Goal: Find specific page/section: Find specific page/section

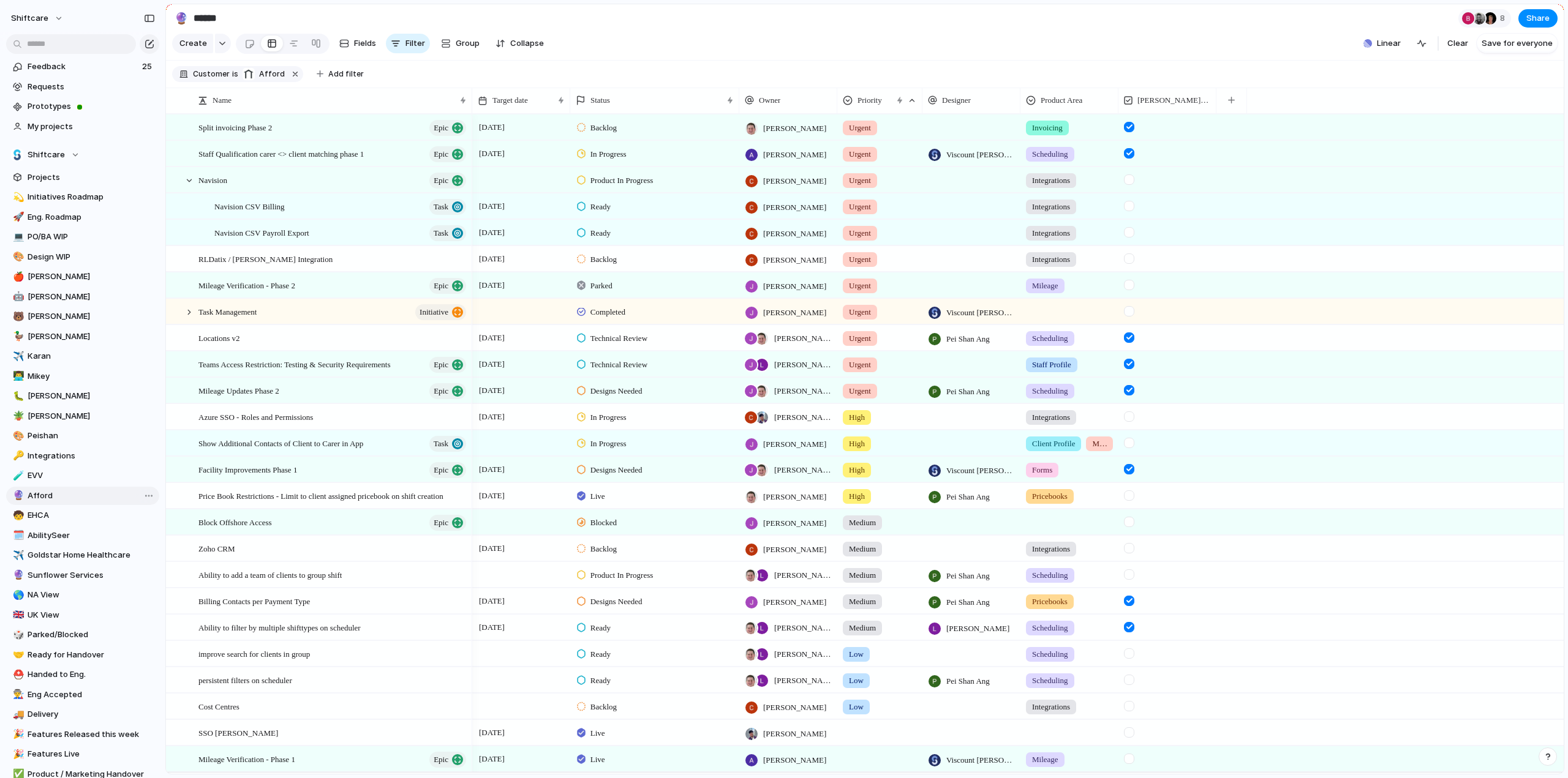
click at [47, 497] on span "Afford" at bounding box center [91, 495] width 128 height 13
click at [254, 263] on span "RLDatix / [PERSON_NAME] Integration" at bounding box center [265, 258] width 134 height 14
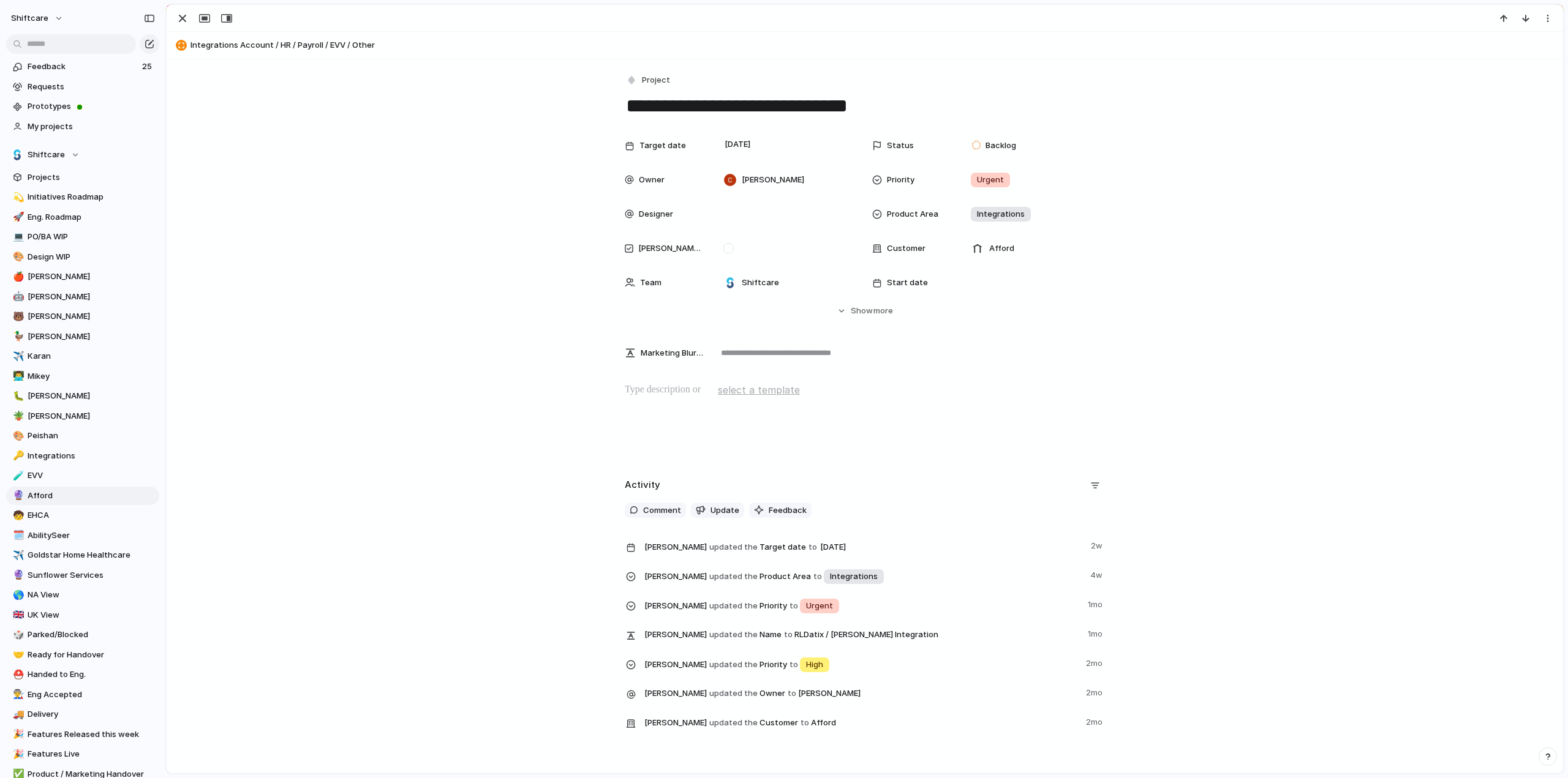
click at [692, 111] on textarea "**********" at bounding box center [865, 105] width 480 height 26
click at [178, 16] on div "button" at bounding box center [183, 19] width 15 height 15
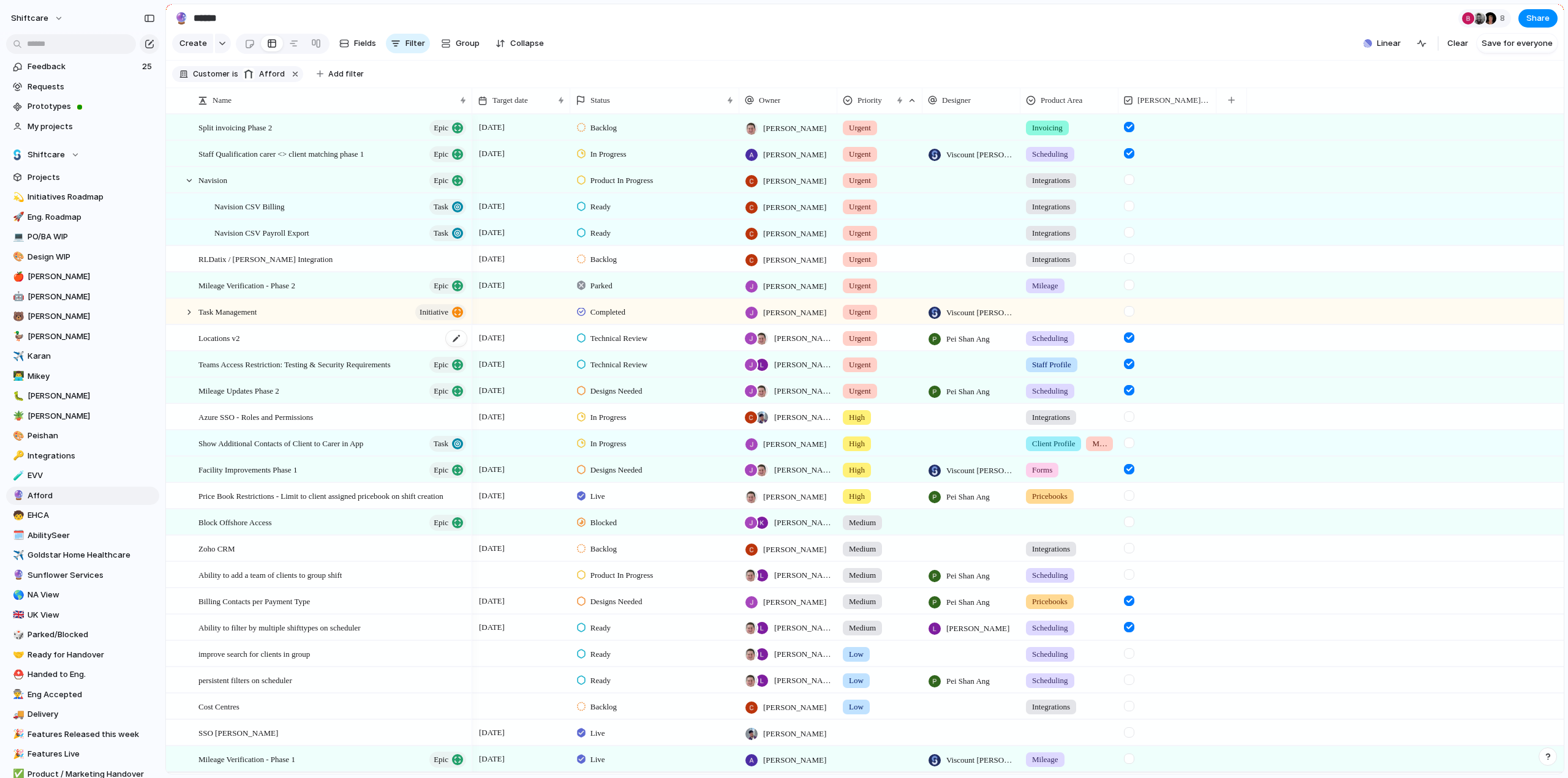
click at [313, 338] on div "Locations v2" at bounding box center [332, 338] width 269 height 25
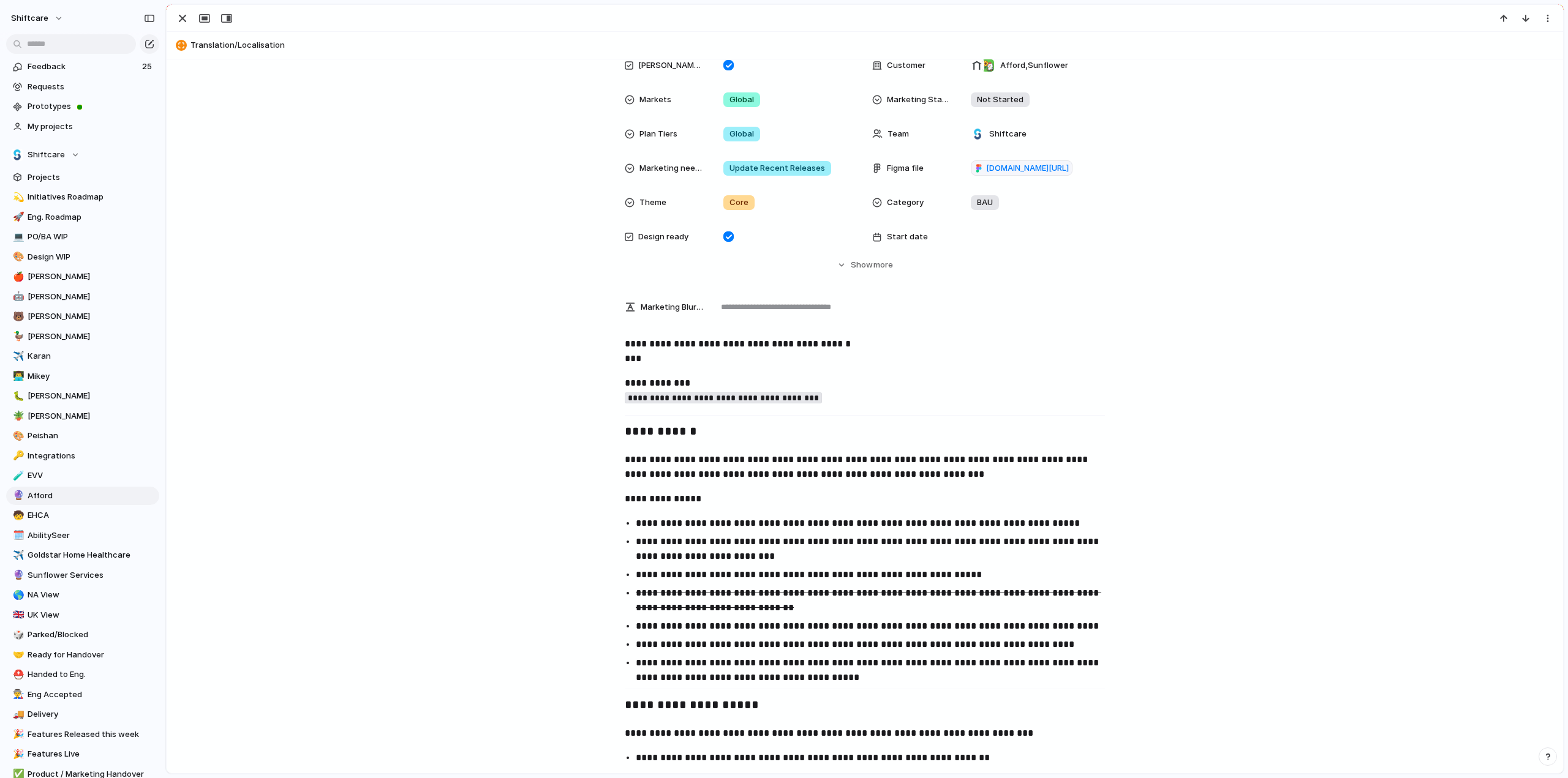
scroll to position [122, 0]
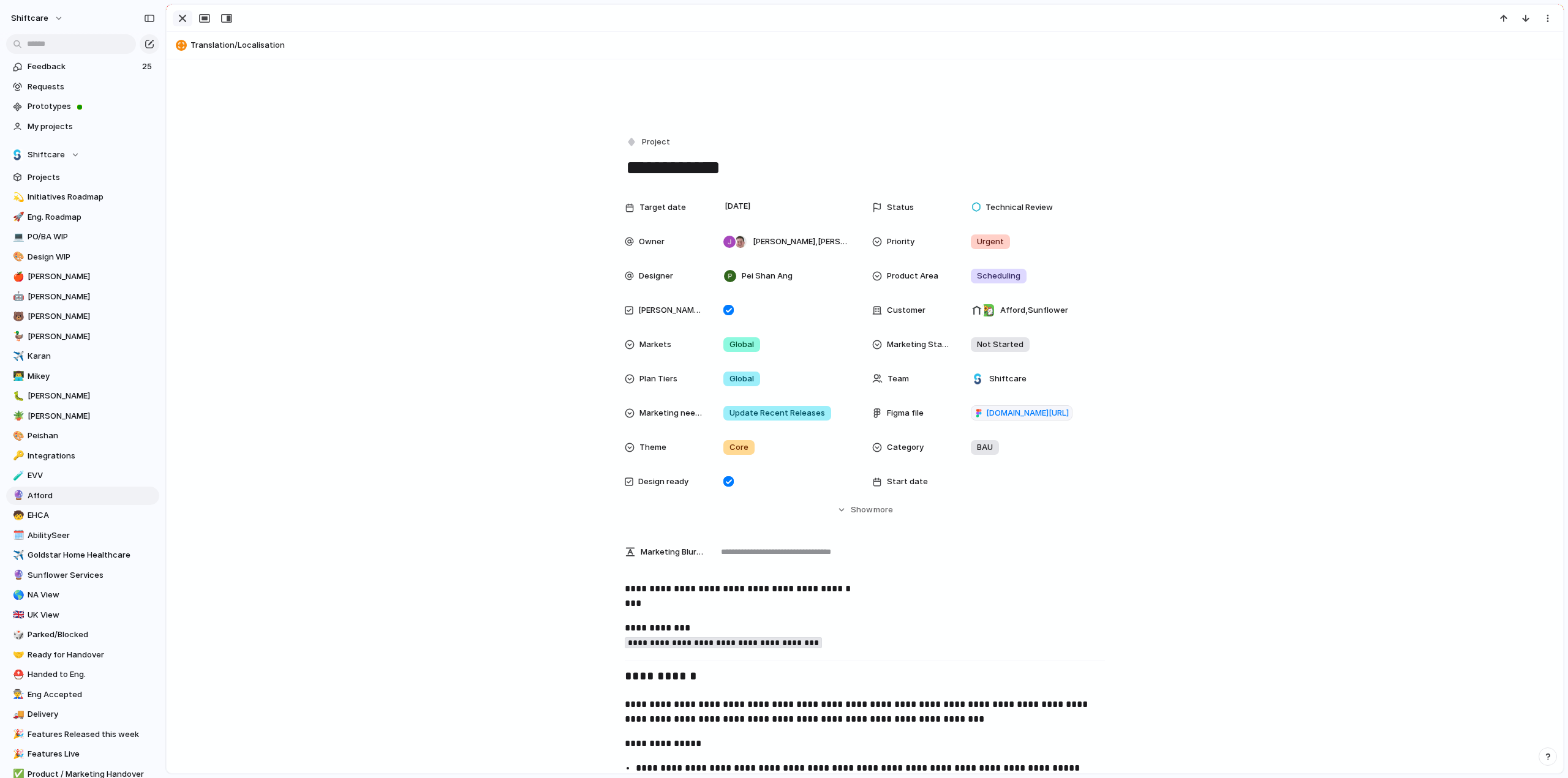
click at [180, 16] on div "button" at bounding box center [183, 19] width 15 height 15
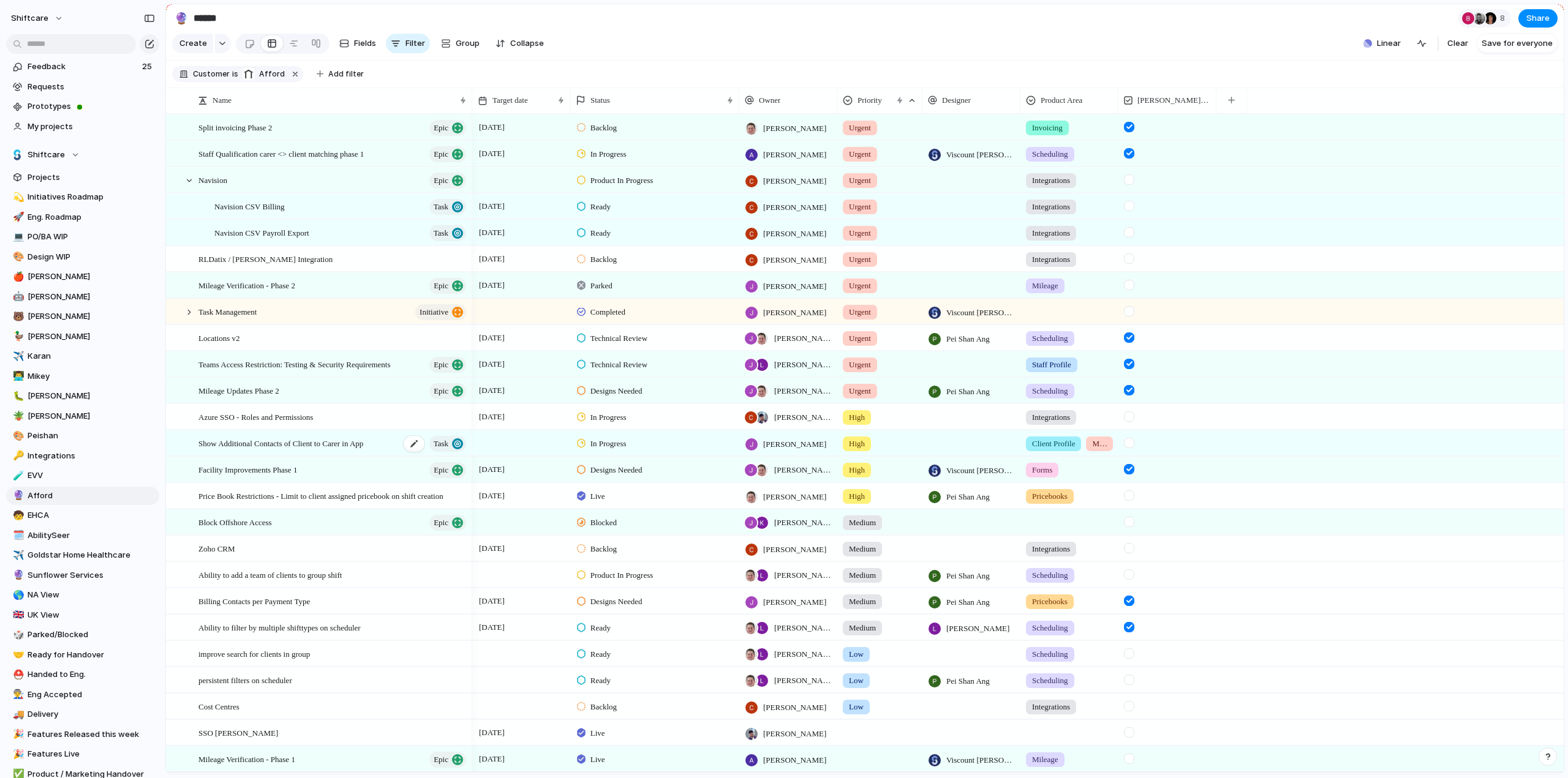
click at [275, 450] on span "Show Additional Contacts of Client to Carer in App" at bounding box center [281, 443] width 165 height 14
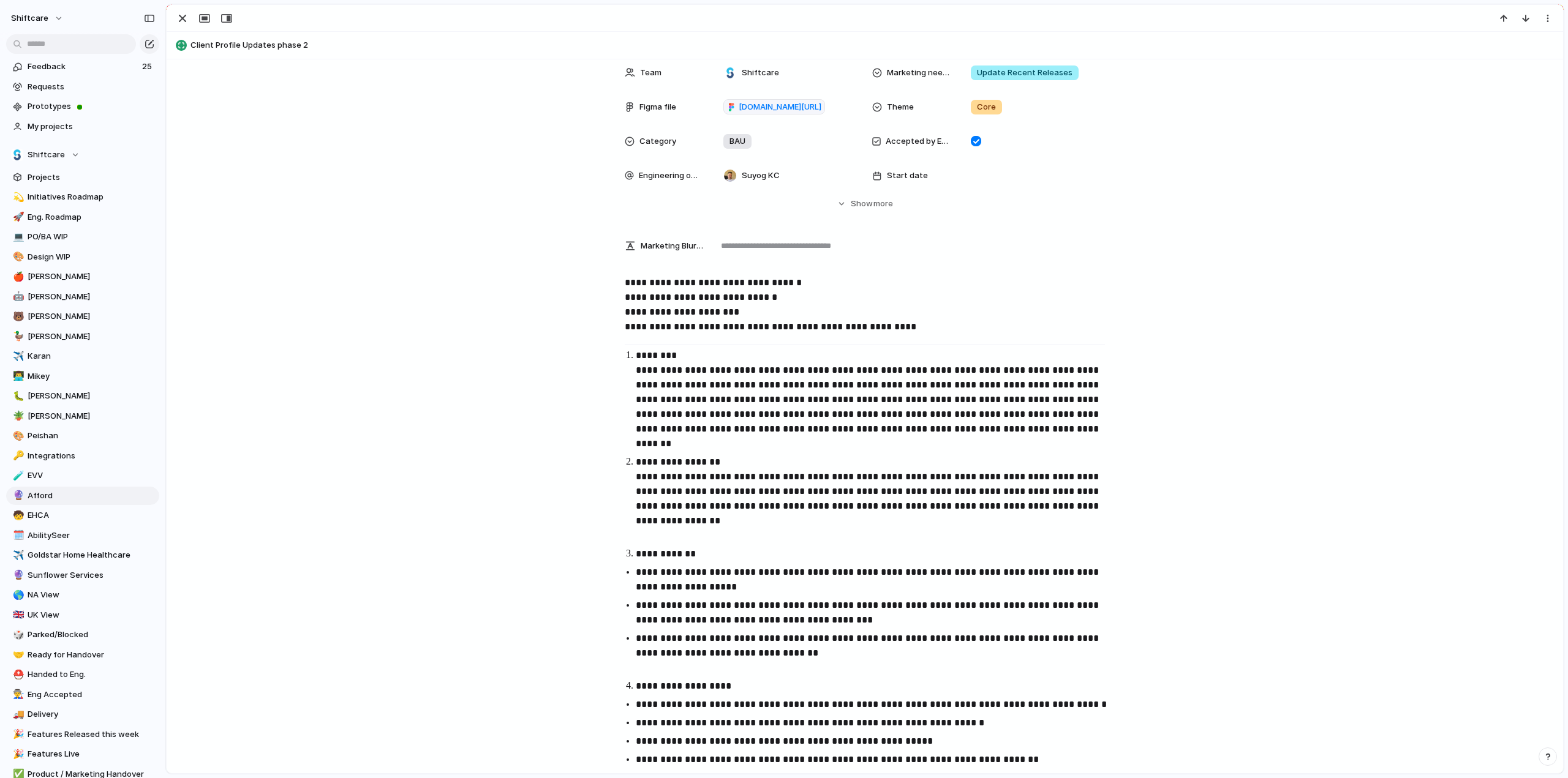
scroll to position [62, 0]
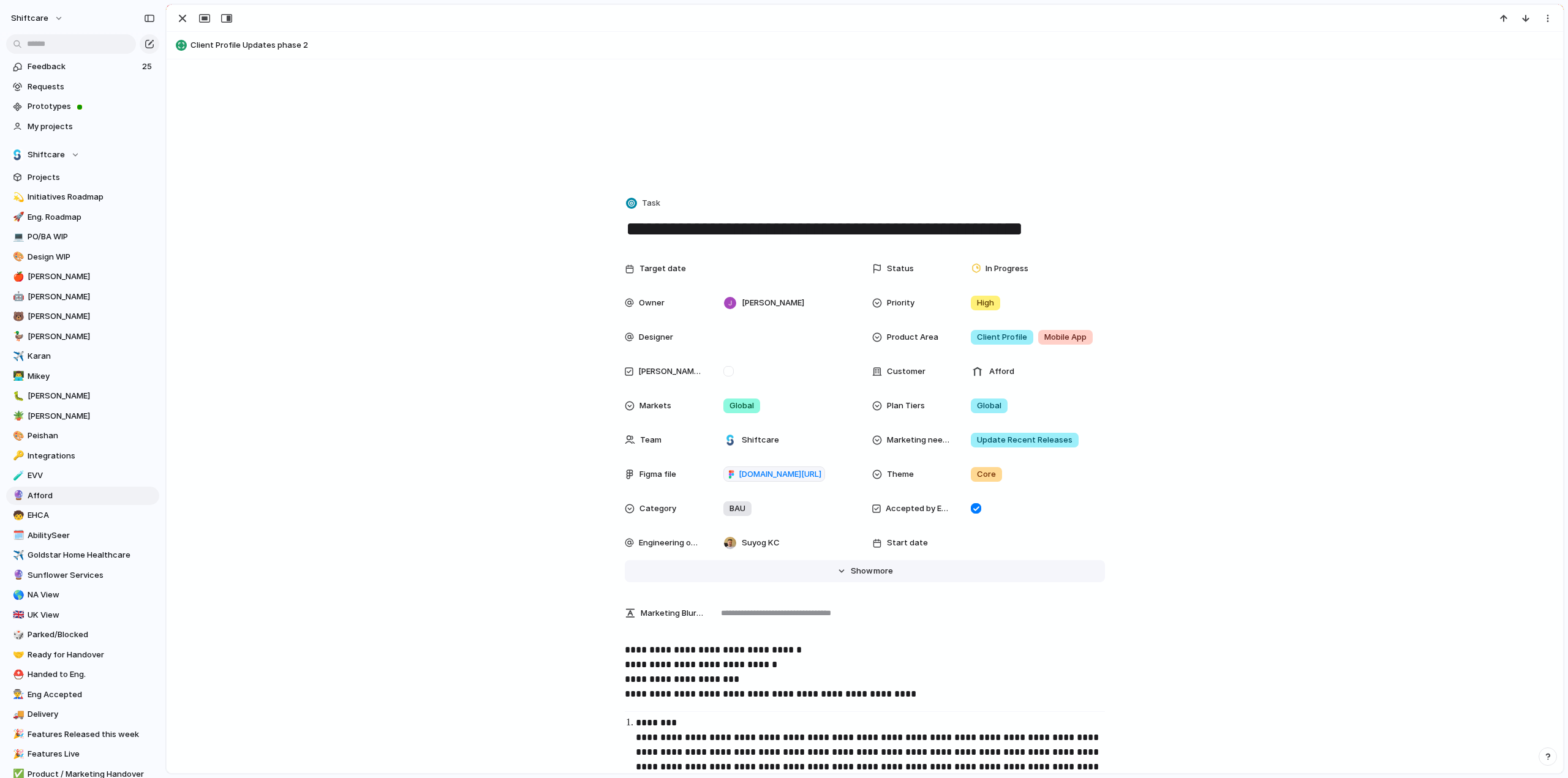
click at [859, 579] on button "Hide Show more" at bounding box center [865, 571] width 480 height 22
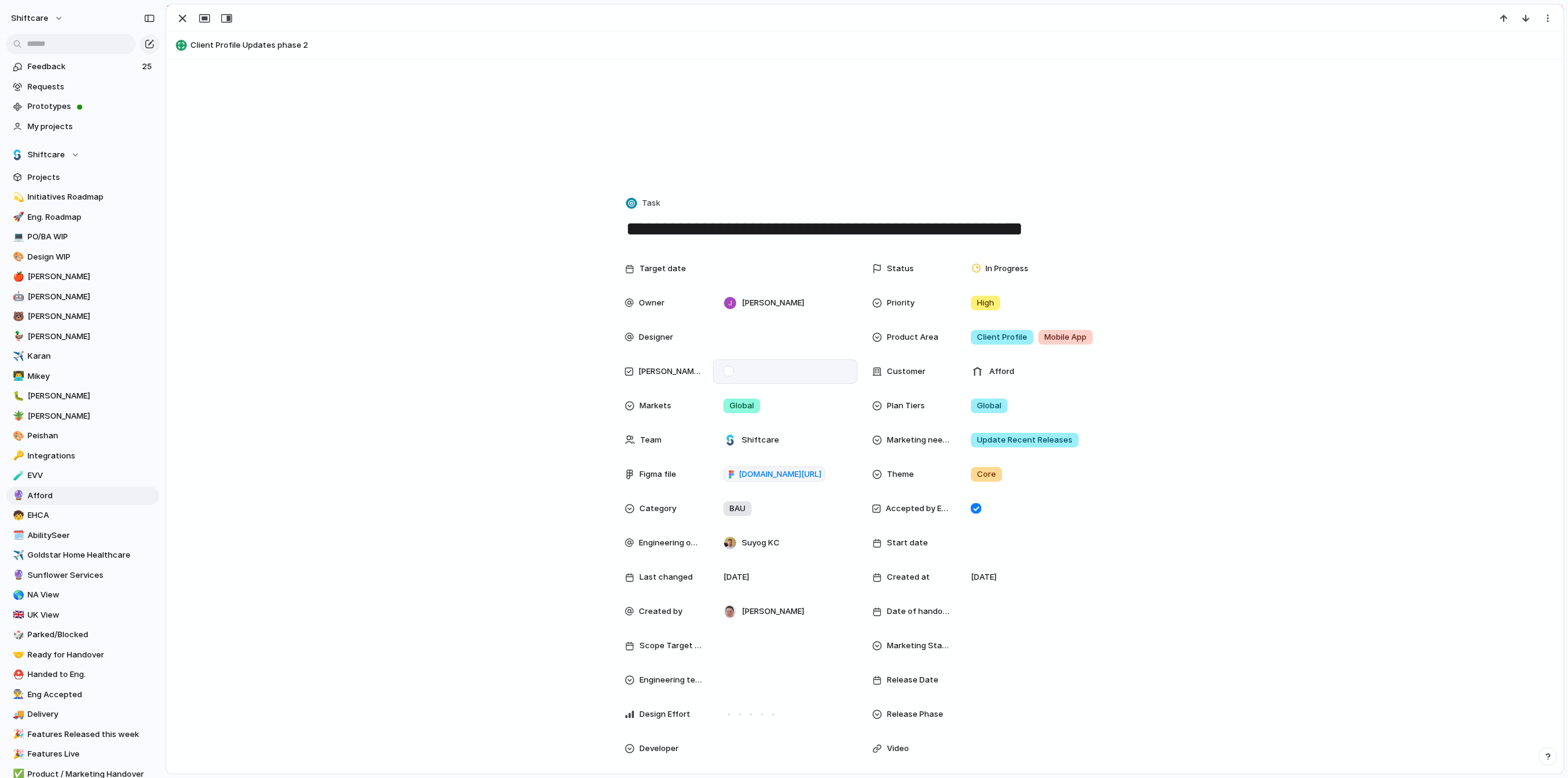
click at [724, 373] on div at bounding box center [729, 372] width 10 height 10
click at [741, 265] on div at bounding box center [785, 268] width 134 height 13
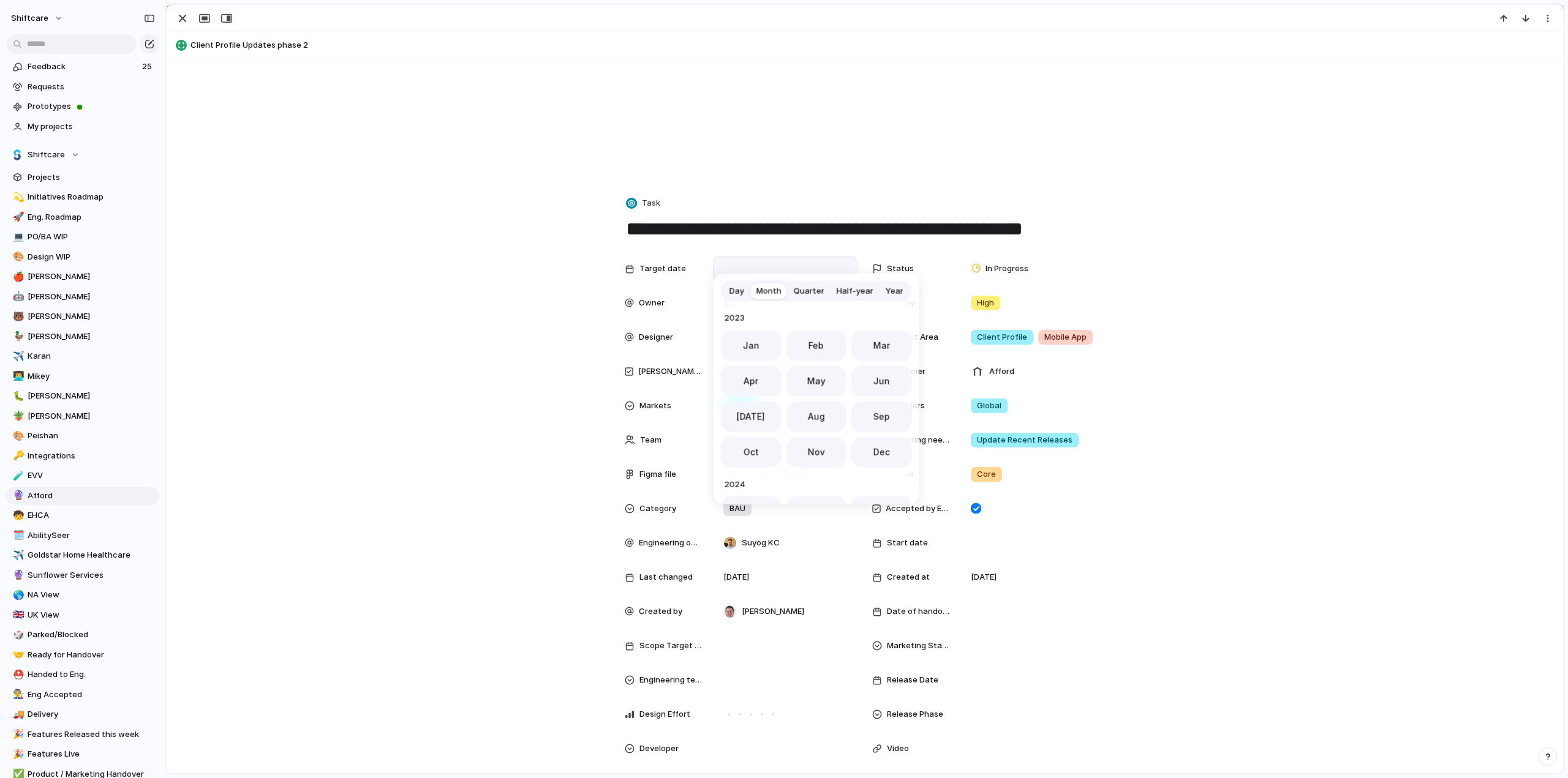
scroll to position [336, 0]
click at [825, 453] on button "Nov" at bounding box center [816, 447] width 61 height 30
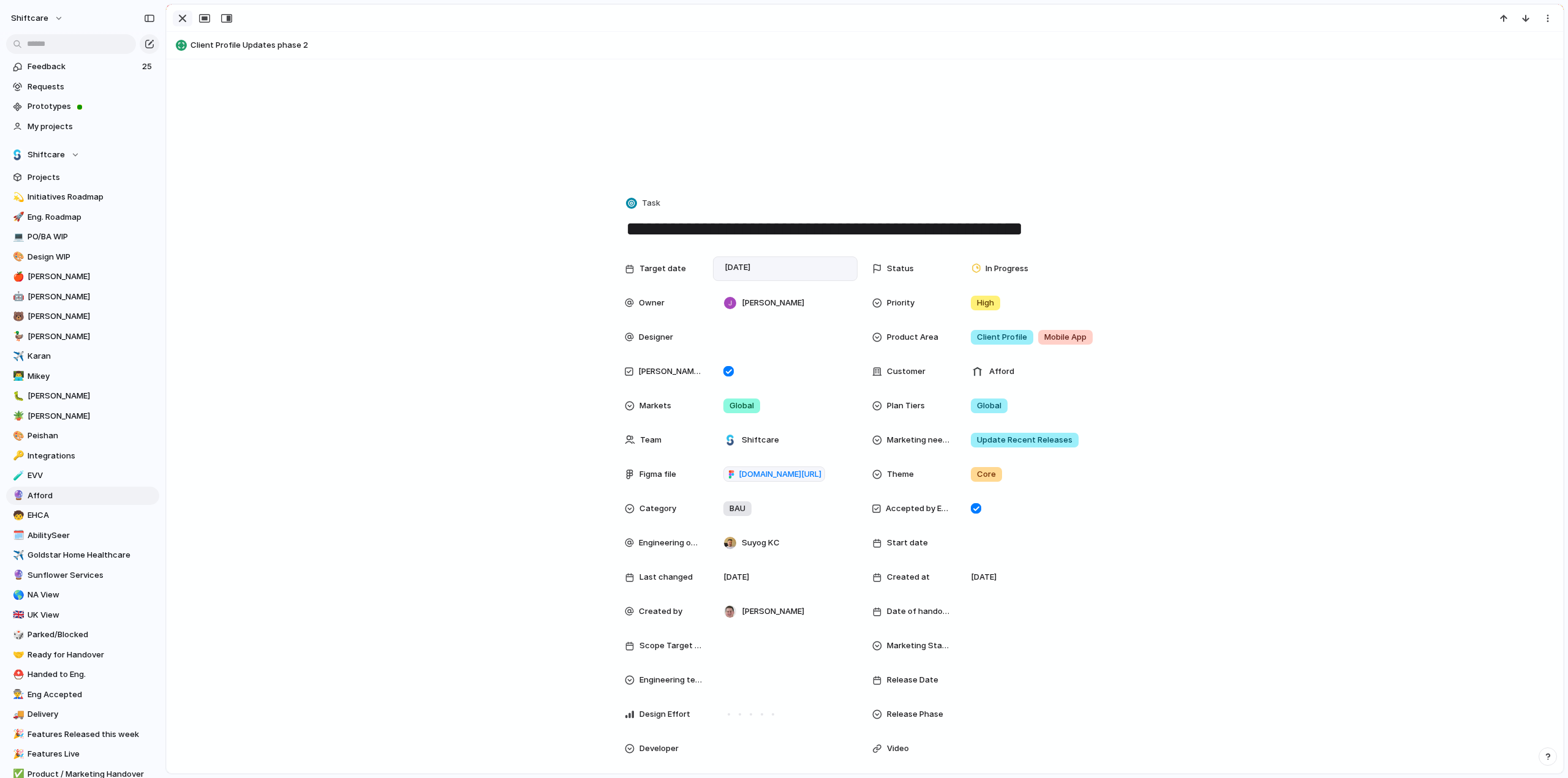
click at [183, 16] on div "button" at bounding box center [183, 19] width 15 height 15
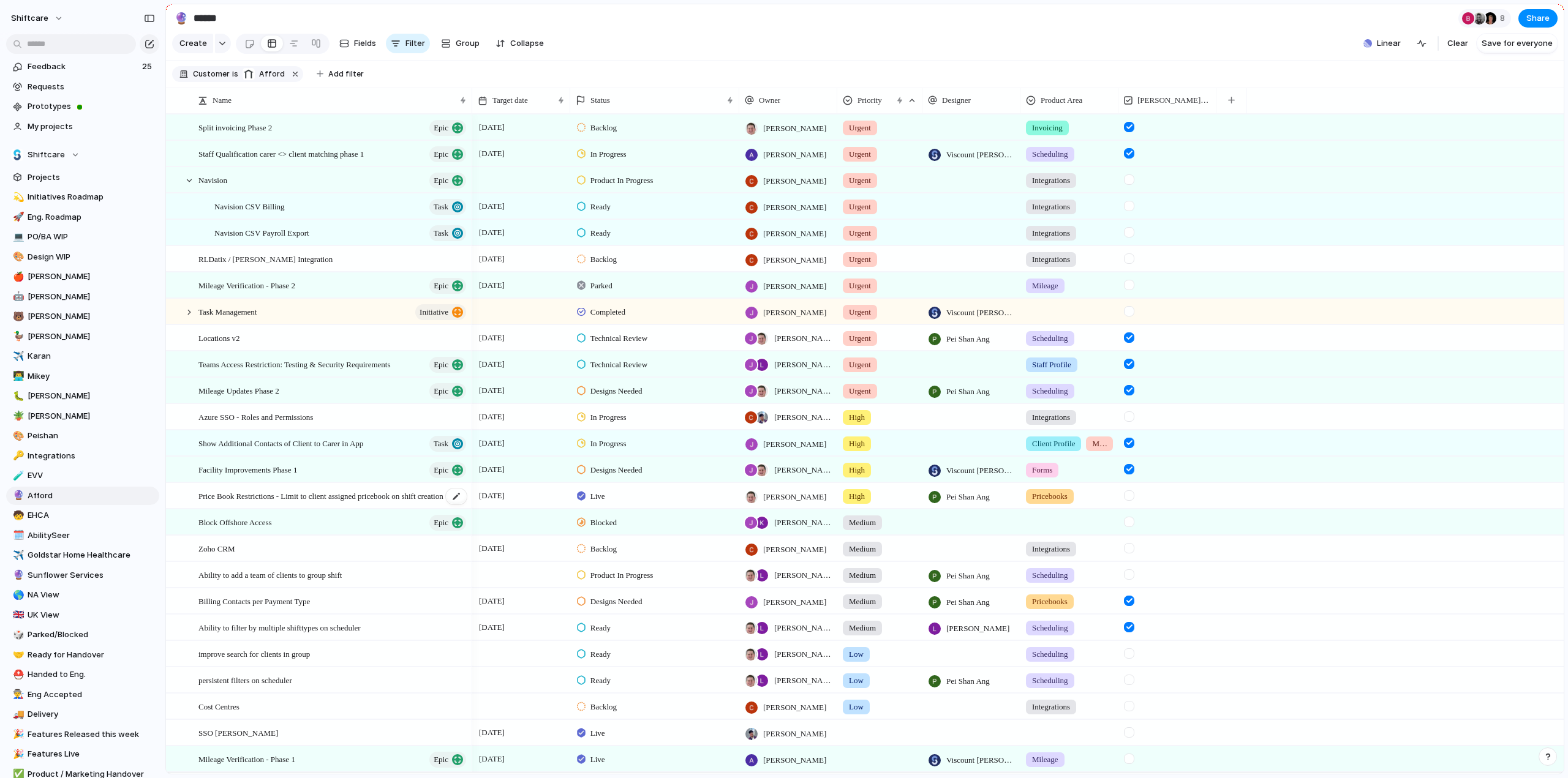
scroll to position [33, 0]
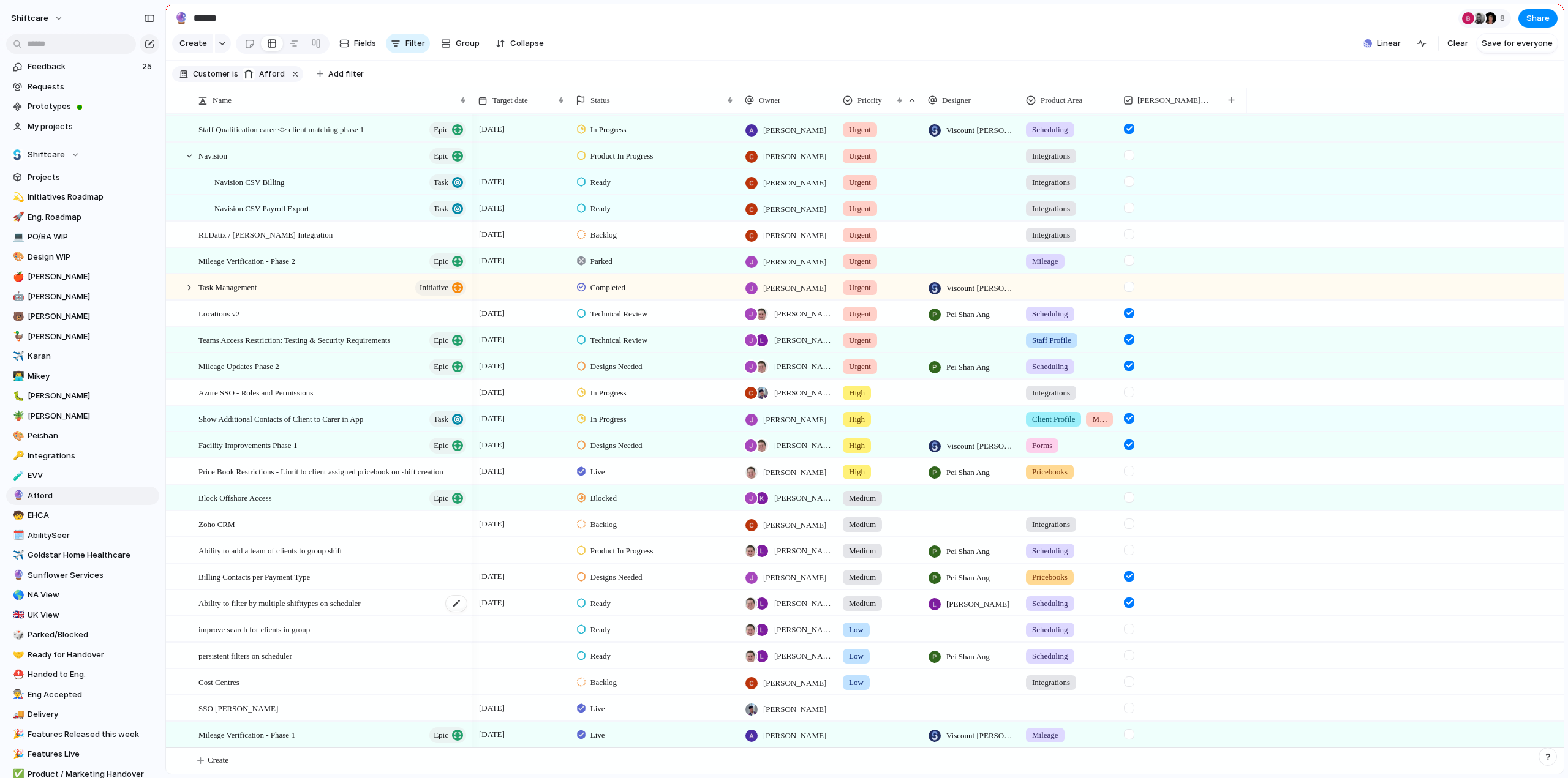
click at [270, 604] on span "Ability to filter by multiple shifttypes on scheduler" at bounding box center [279, 602] width 163 height 14
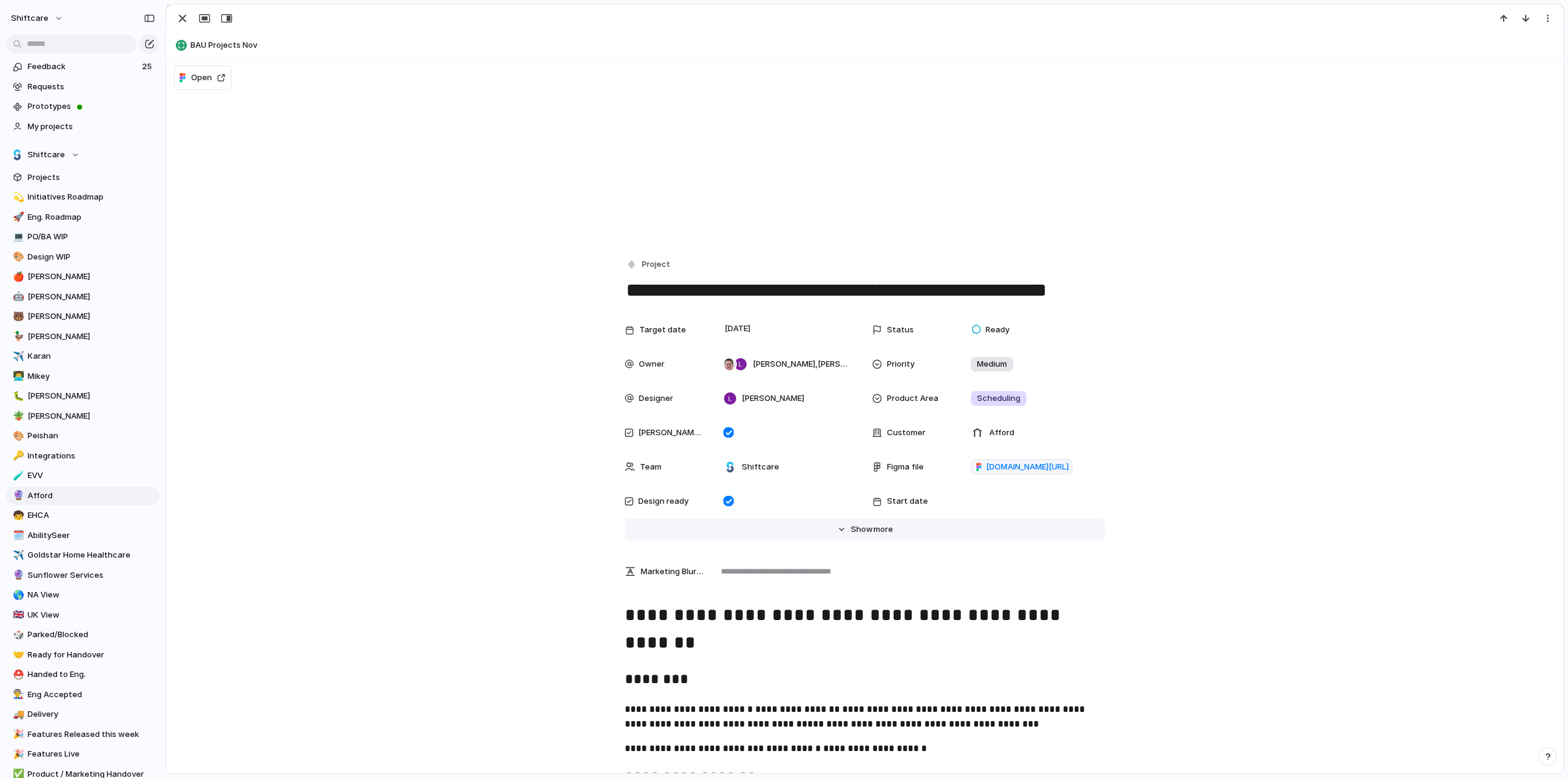
click at [878, 528] on span "more" at bounding box center [883, 530] width 19 height 13
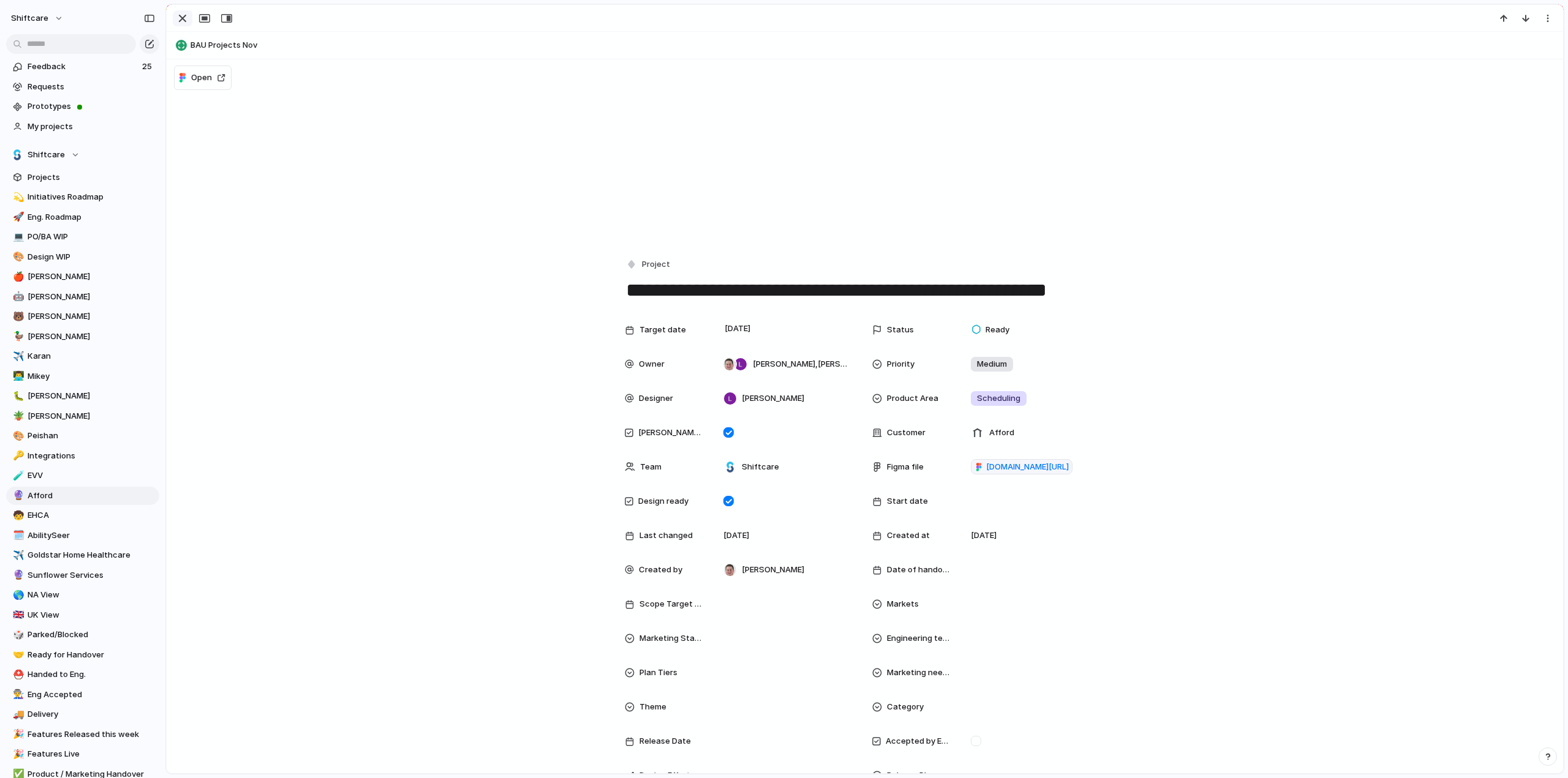
click at [184, 19] on div "button" at bounding box center [183, 19] width 15 height 15
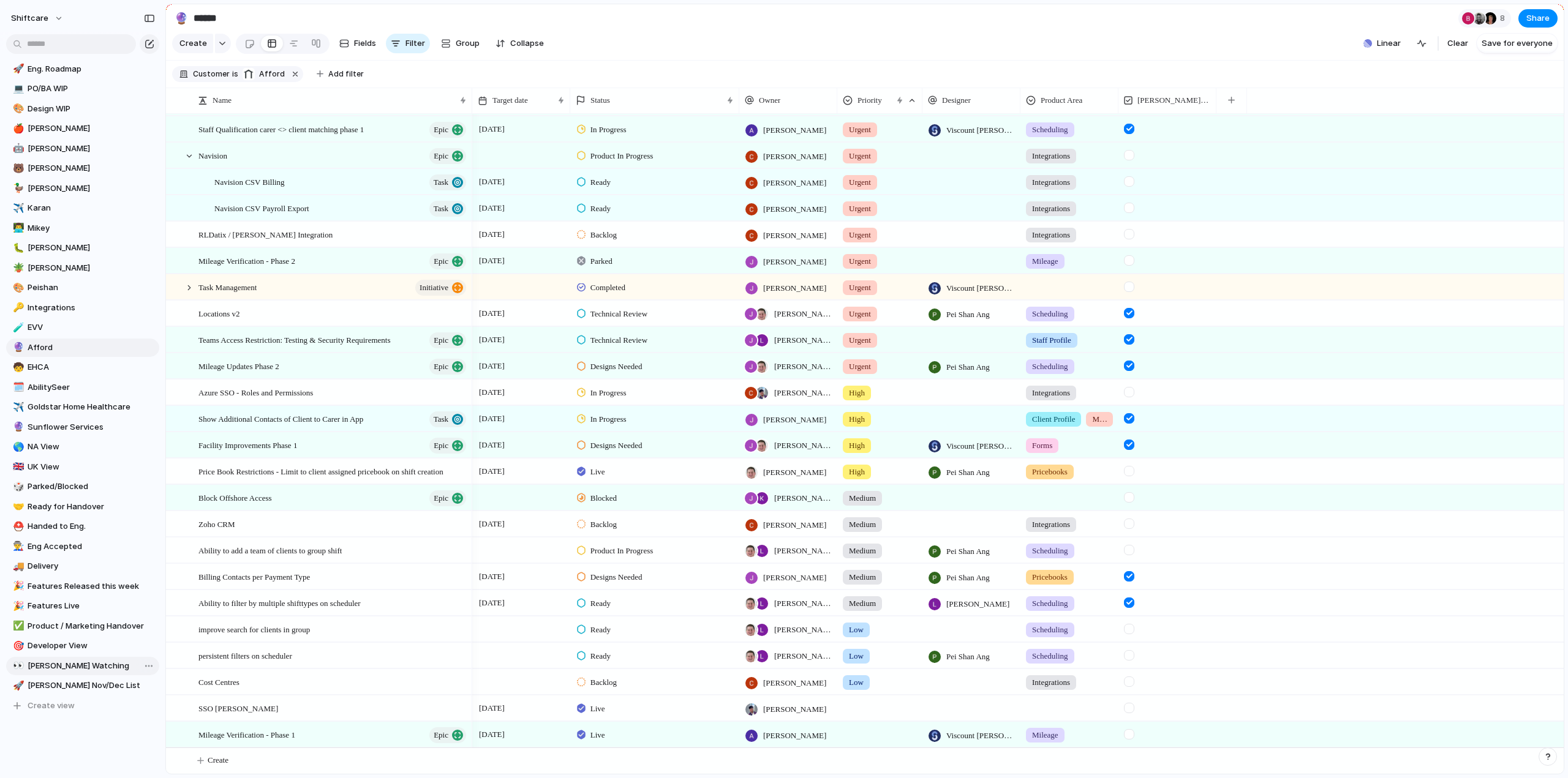
scroll to position [184, 0]
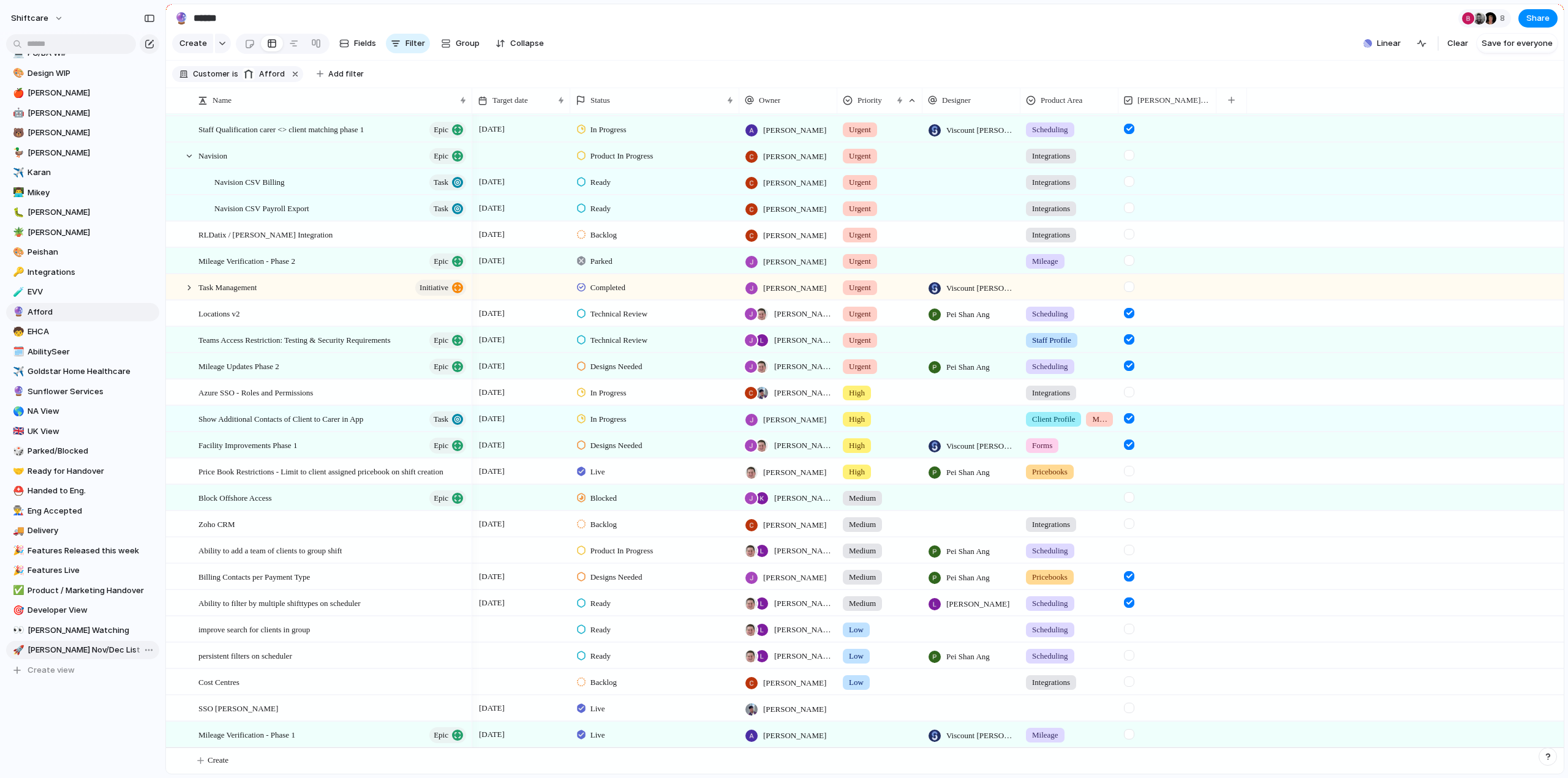
click at [53, 650] on span "[PERSON_NAME] Nov/Dec List" at bounding box center [91, 650] width 128 height 13
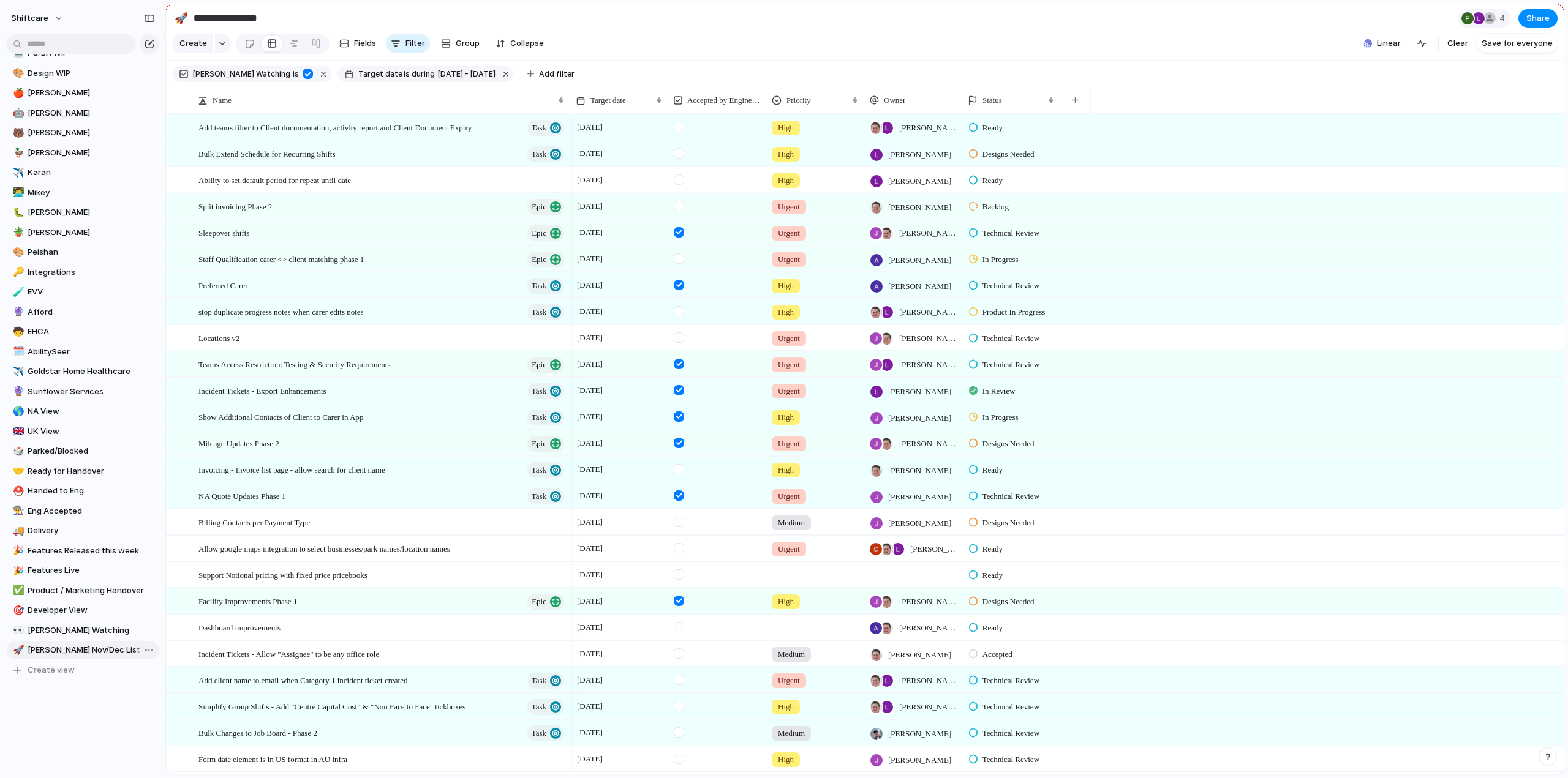
type input "**********"
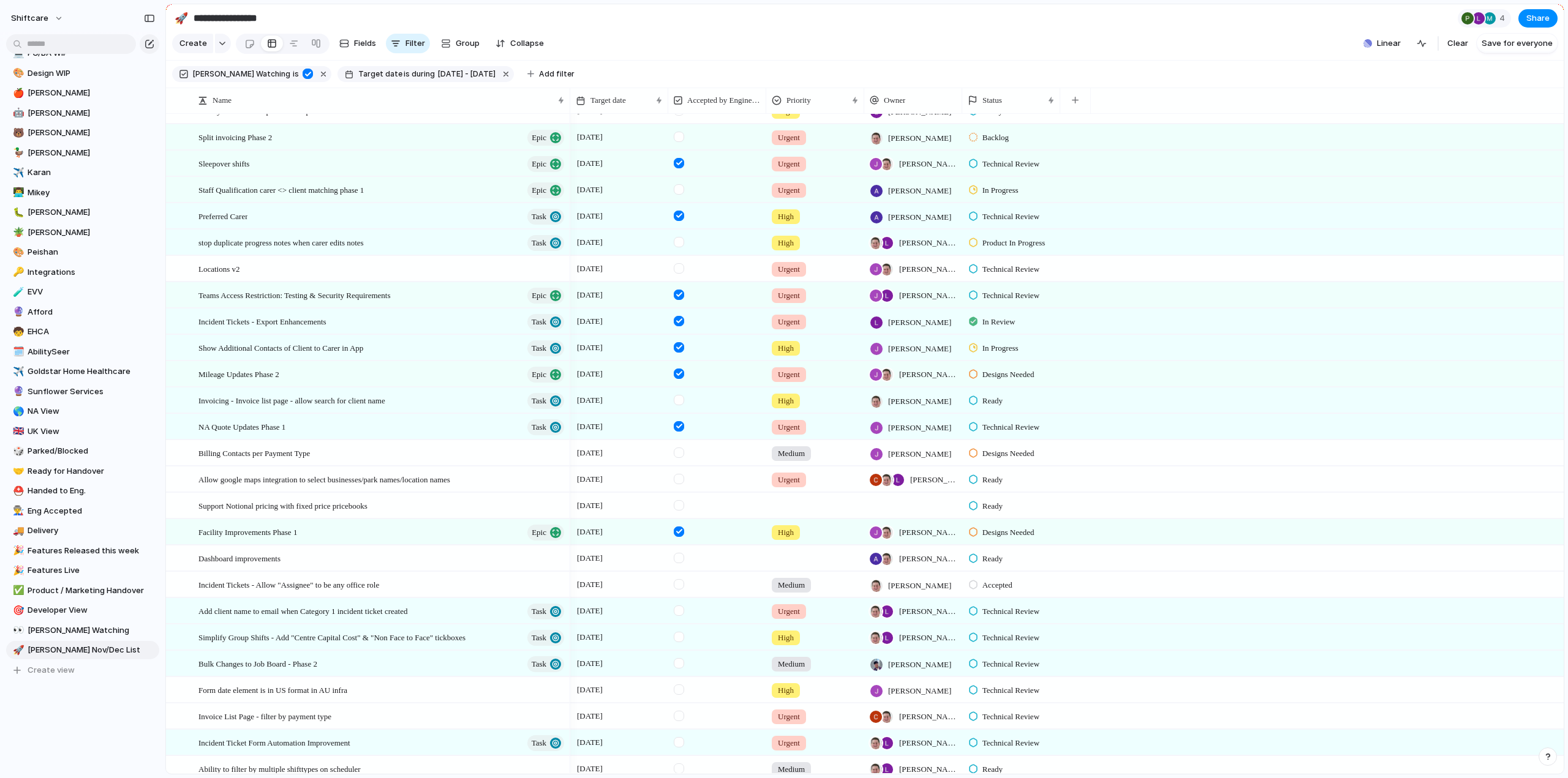
scroll to position [8, 0]
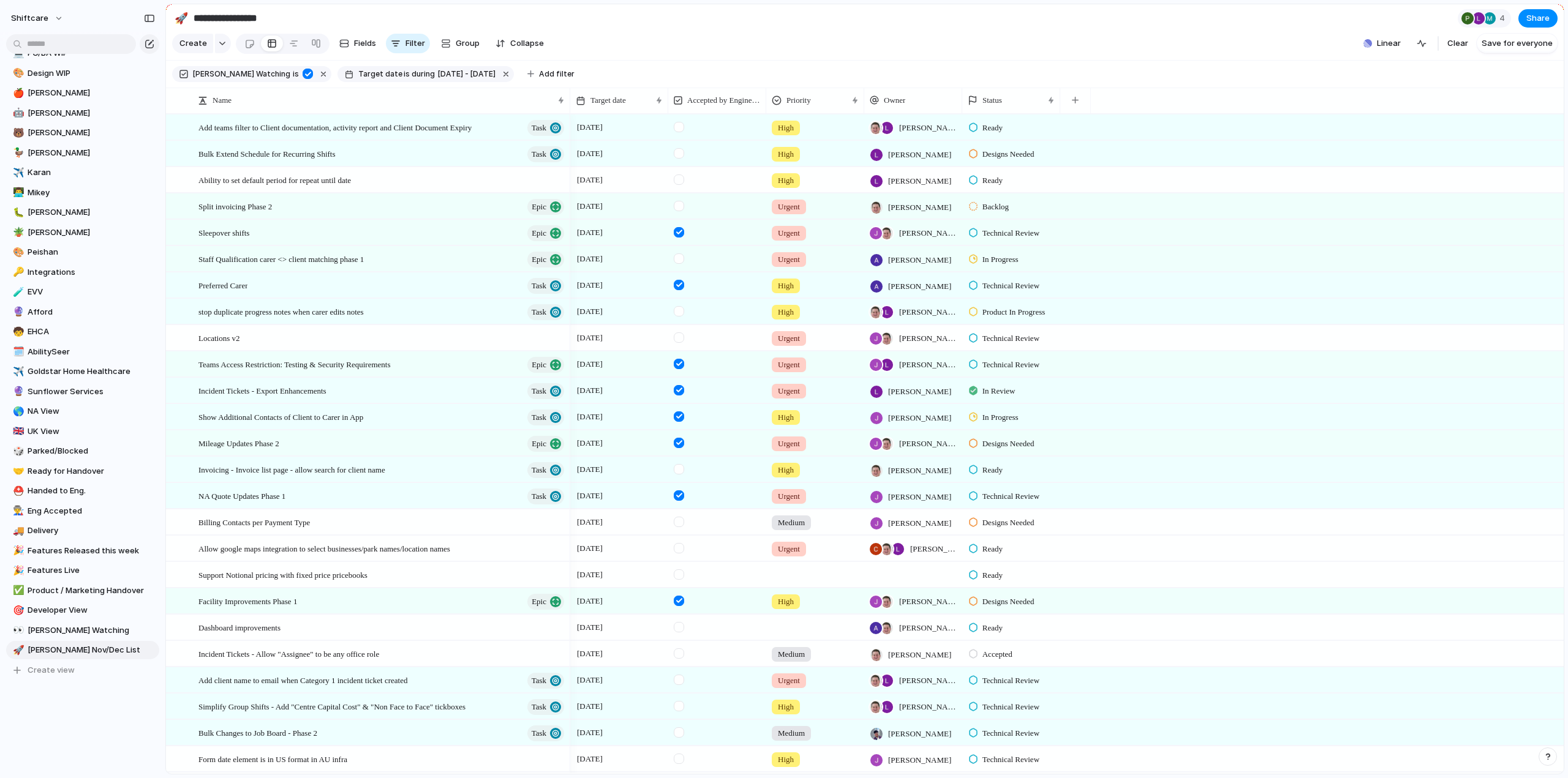
click at [885, 55] on section "Create Fields Filter Group Zoom Collapse Linear Clear Save for everyone" at bounding box center [865, 46] width 1397 height 30
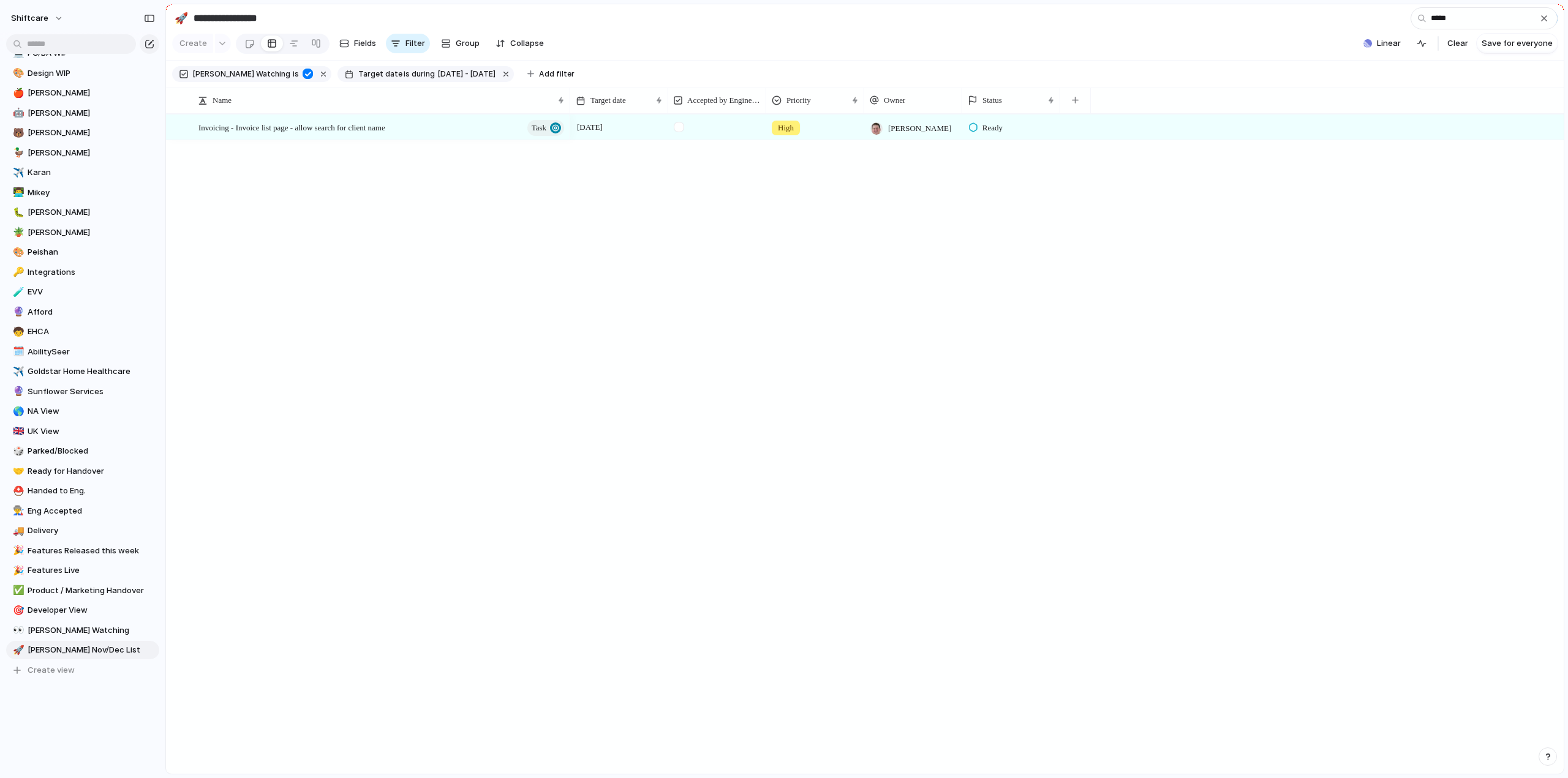
type input "*****"
click at [1544, 19] on div "button" at bounding box center [1544, 18] width 10 height 10
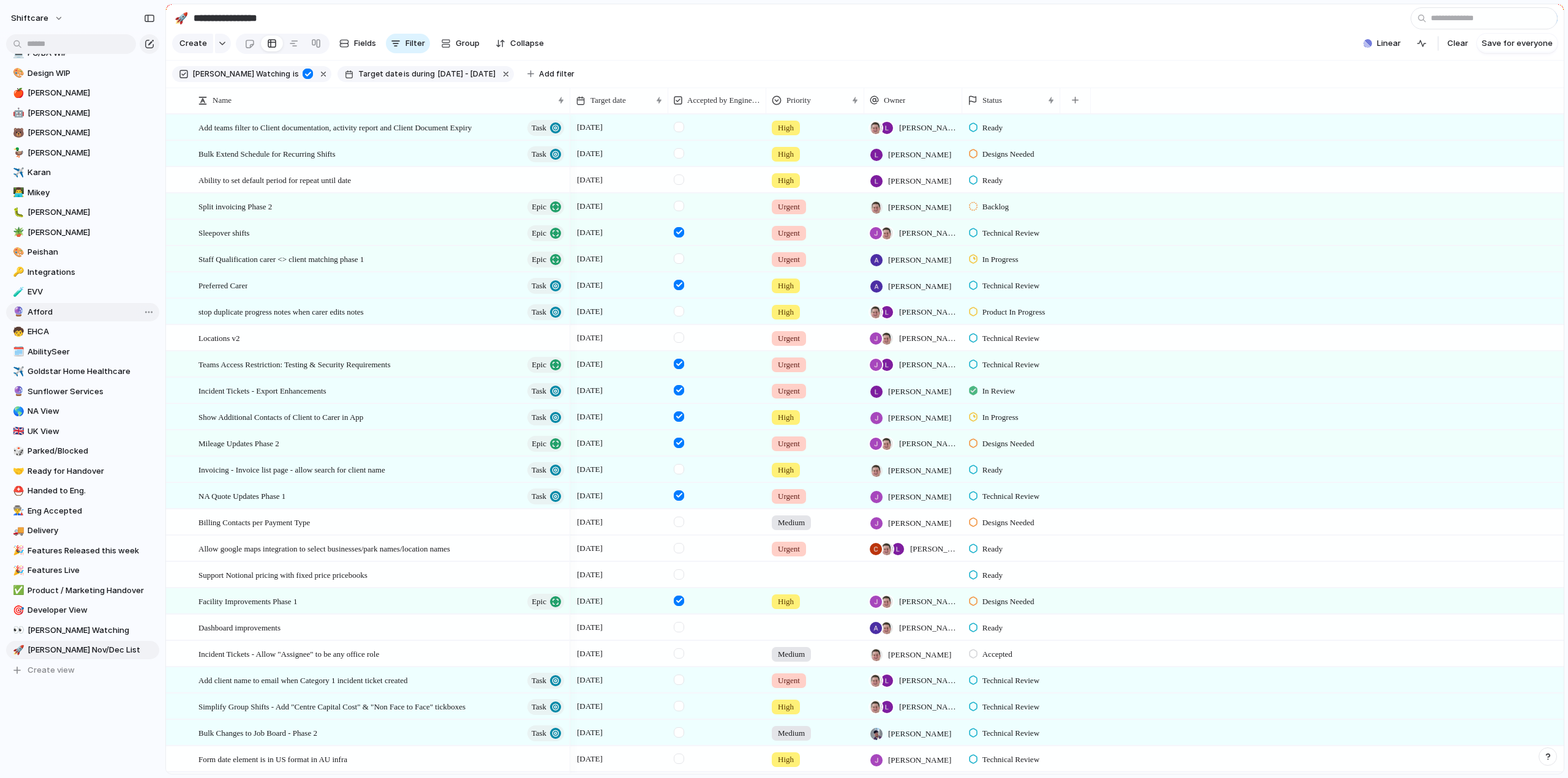
click at [50, 308] on span "Afford" at bounding box center [91, 312] width 128 height 13
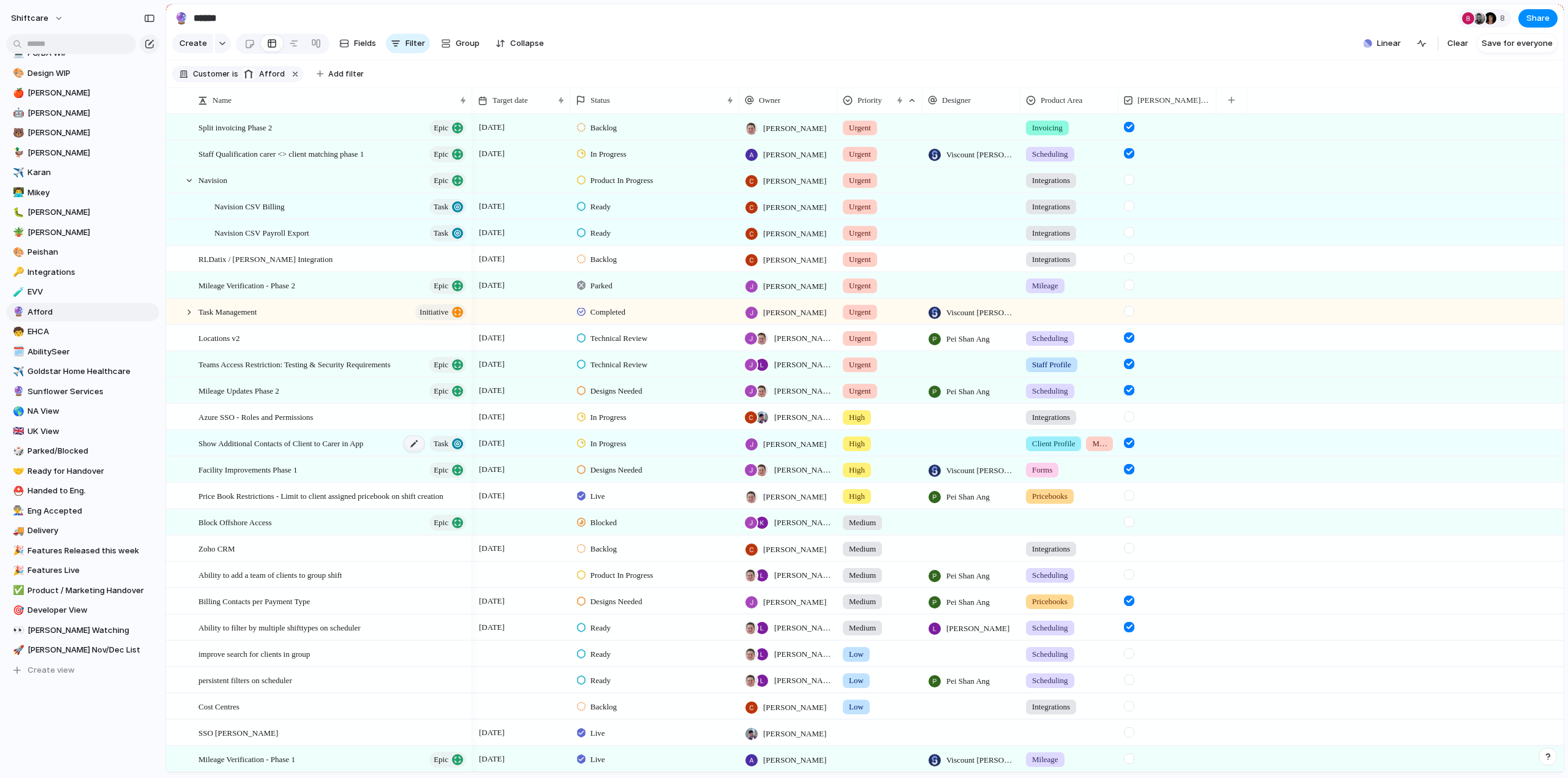
scroll to position [33, 0]
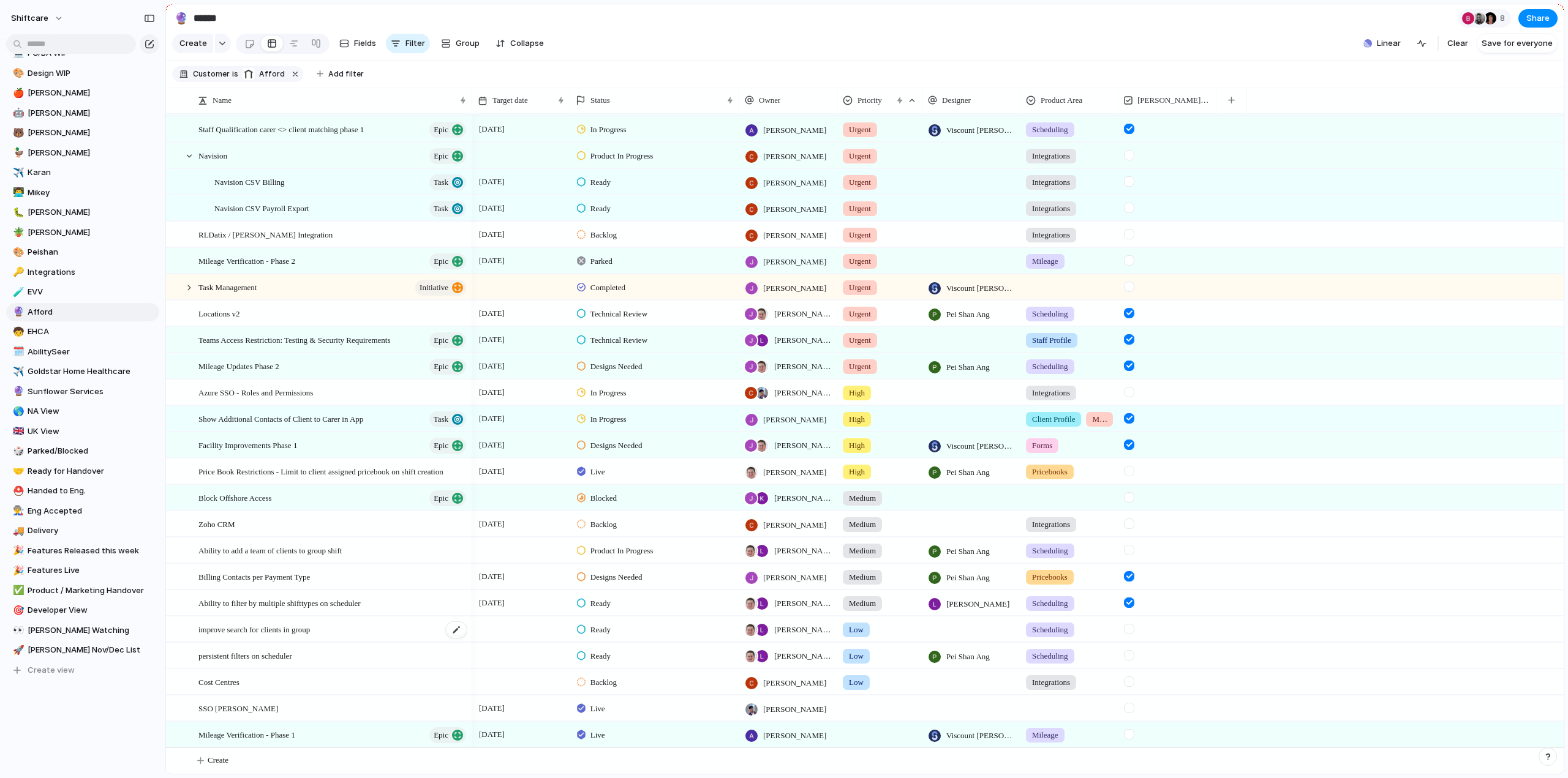
click at [275, 632] on span "improve search for clients in group" at bounding box center [254, 628] width 111 height 14
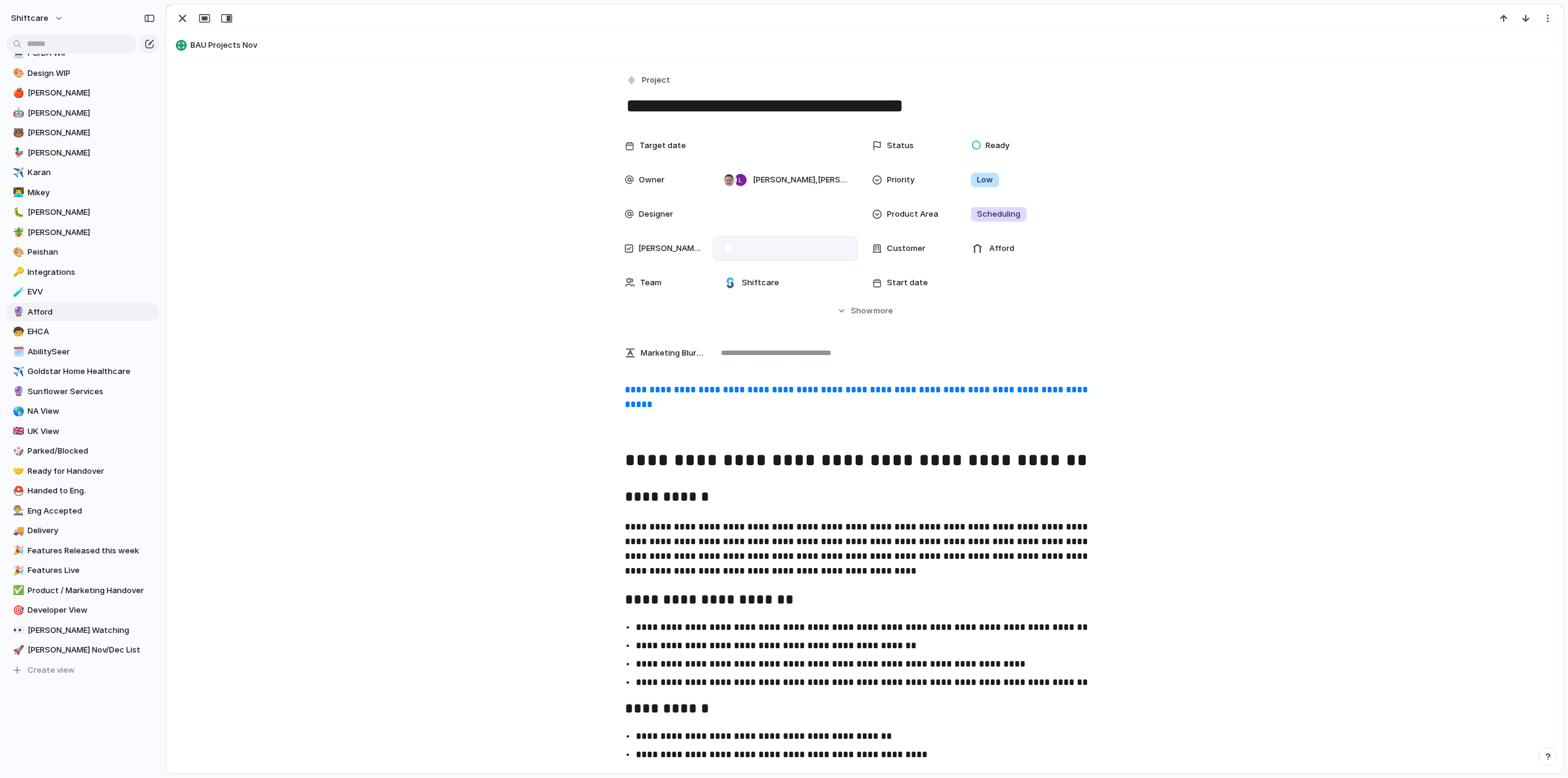
click at [724, 247] on div at bounding box center [729, 248] width 10 height 10
click at [770, 144] on div at bounding box center [785, 145] width 134 height 13
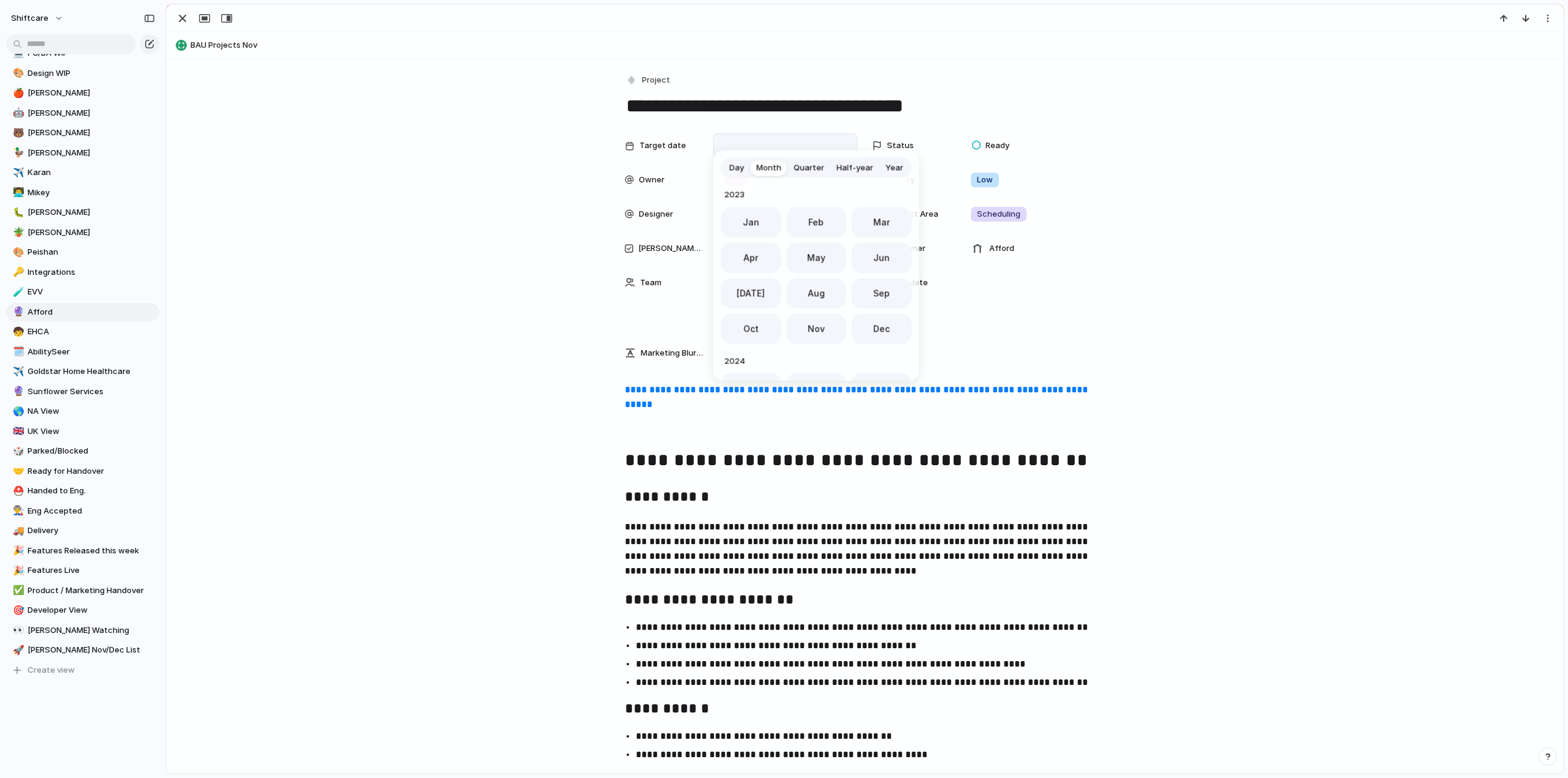
scroll to position [336, 0]
click at [874, 327] on span "Dec" at bounding box center [882, 324] width 16 height 13
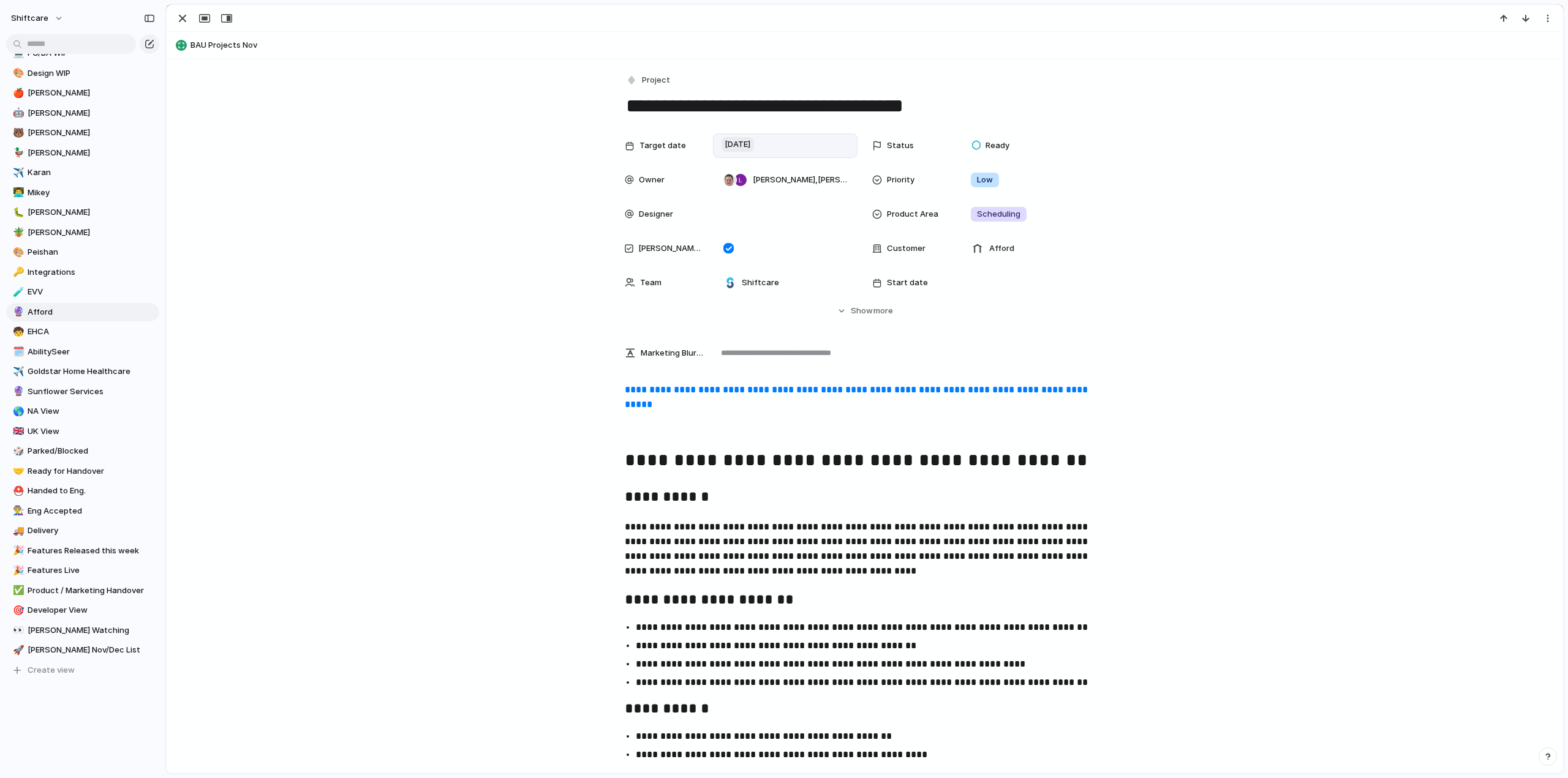
click at [754, 137] on span "[DATE]" at bounding box center [738, 145] width 33 height 15
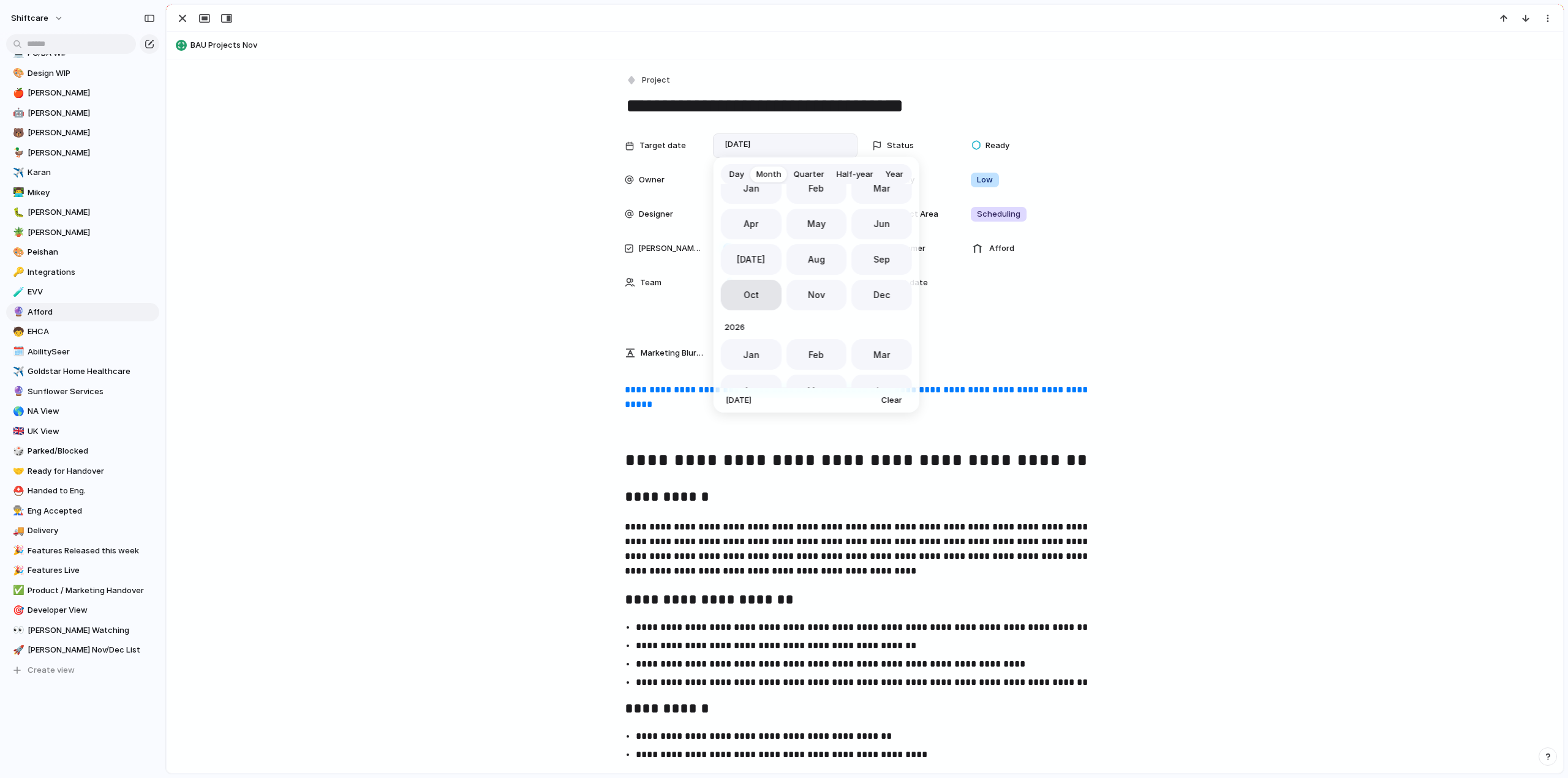
scroll to position [398, 0]
click at [740, 325] on button "Jan" at bounding box center [751, 329] width 61 height 30
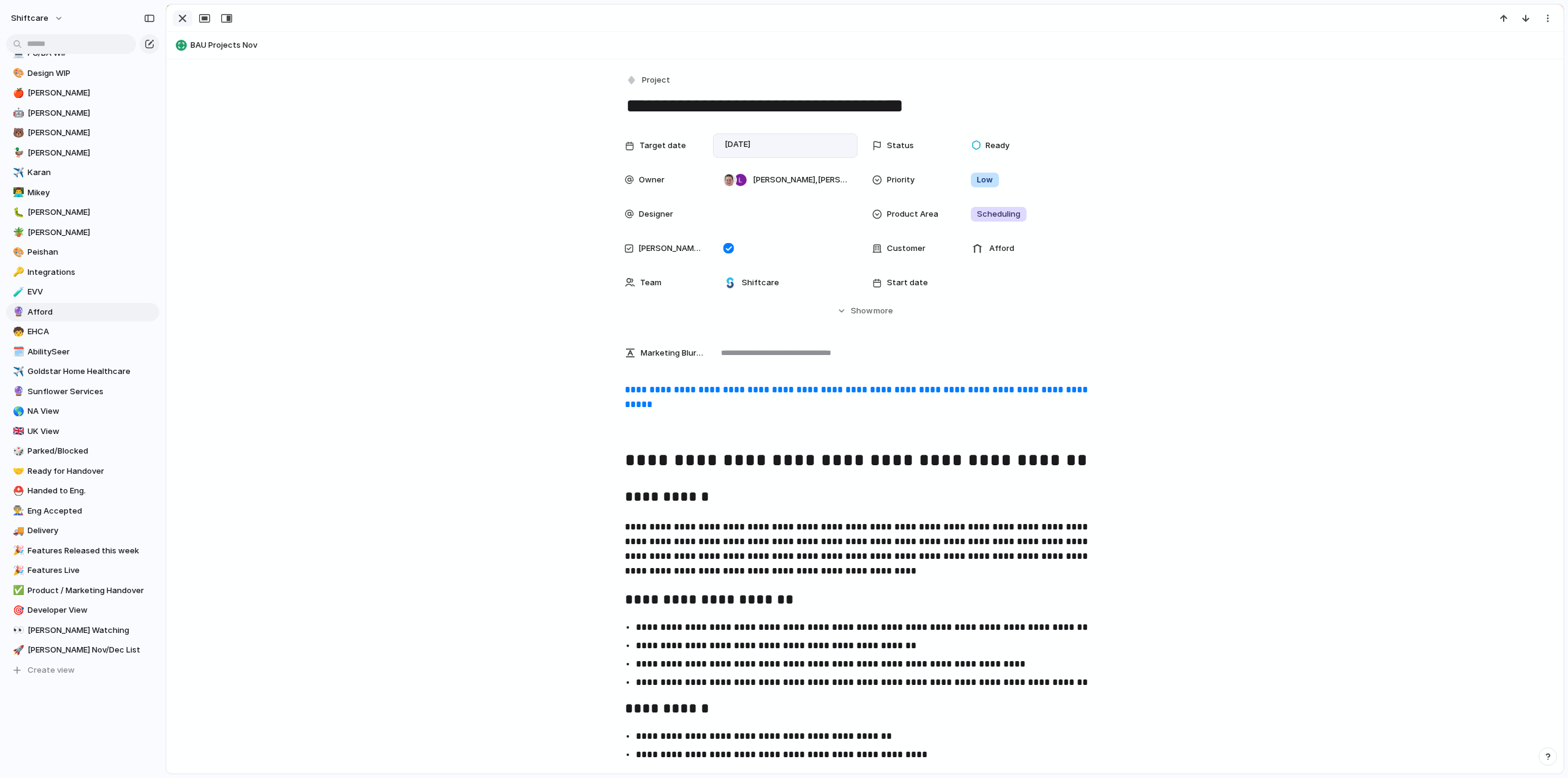
click at [180, 16] on div "button" at bounding box center [183, 19] width 15 height 15
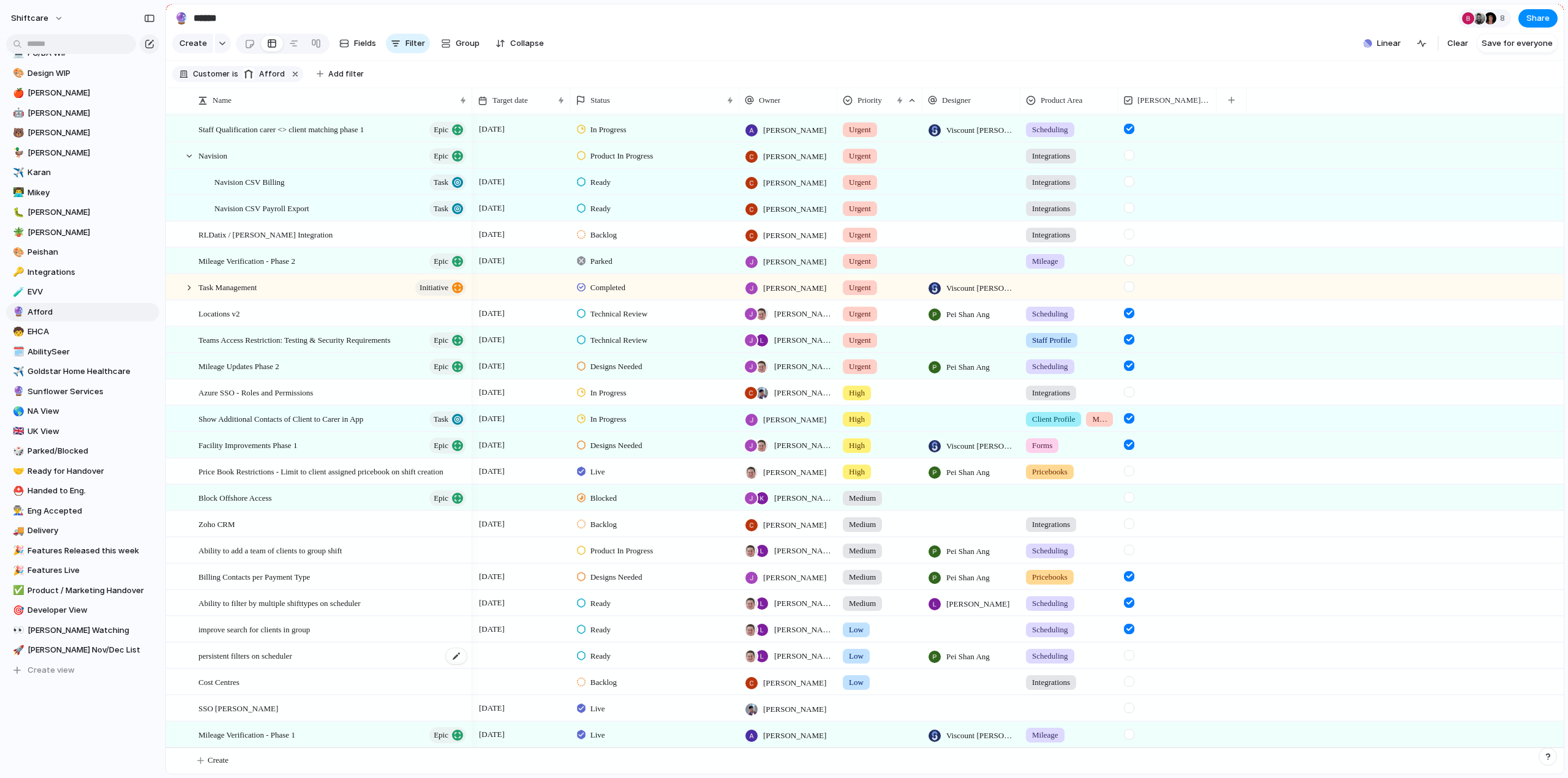
click at [283, 660] on span "persistent filters on scheduler" at bounding box center [245, 655] width 94 height 14
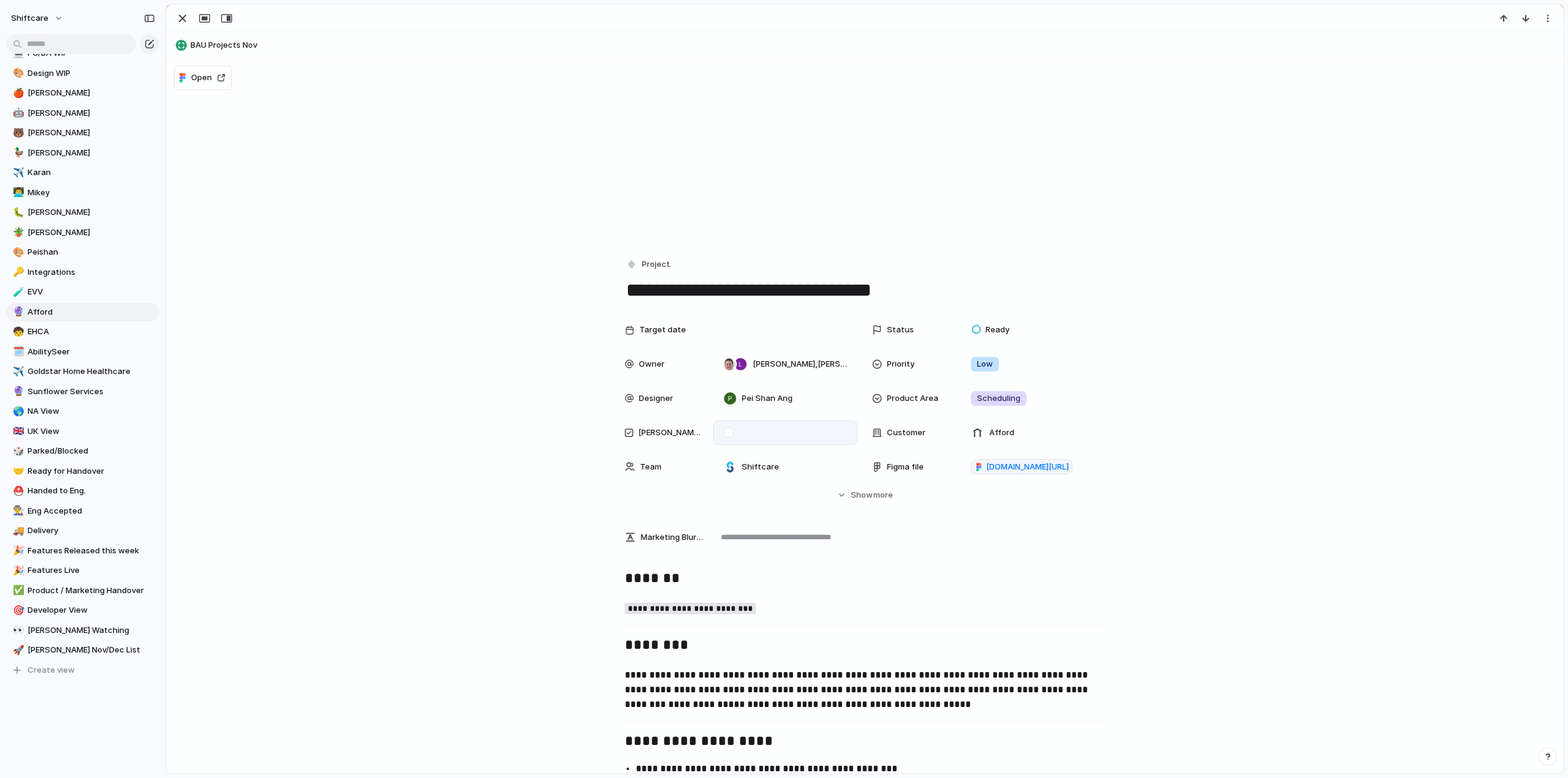
click at [725, 432] on div at bounding box center [729, 432] width 10 height 10
click at [761, 335] on div at bounding box center [785, 330] width 134 height 13
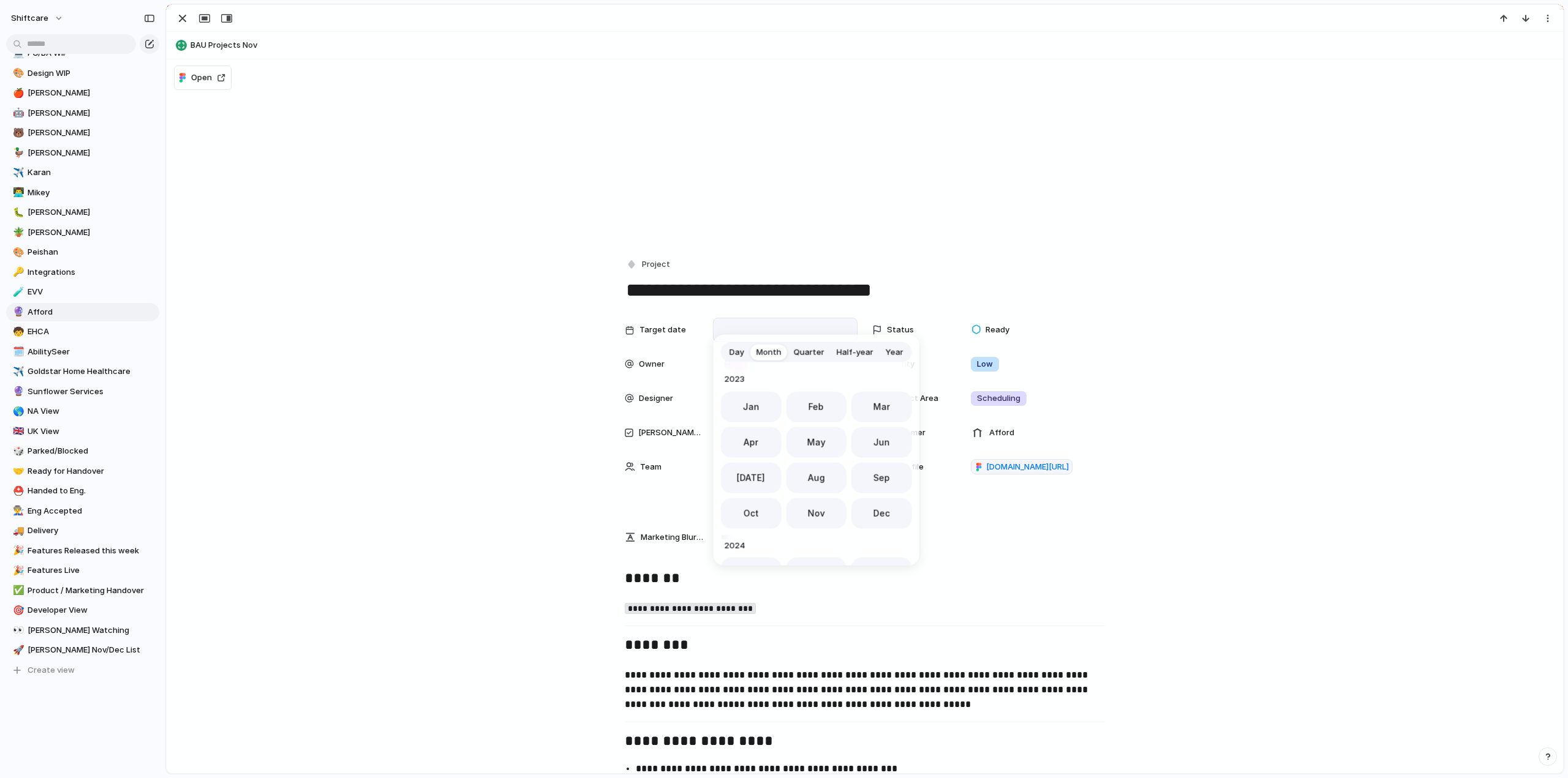
scroll to position [336, 0]
click at [873, 513] on span "Dec" at bounding box center [882, 509] width 16 height 13
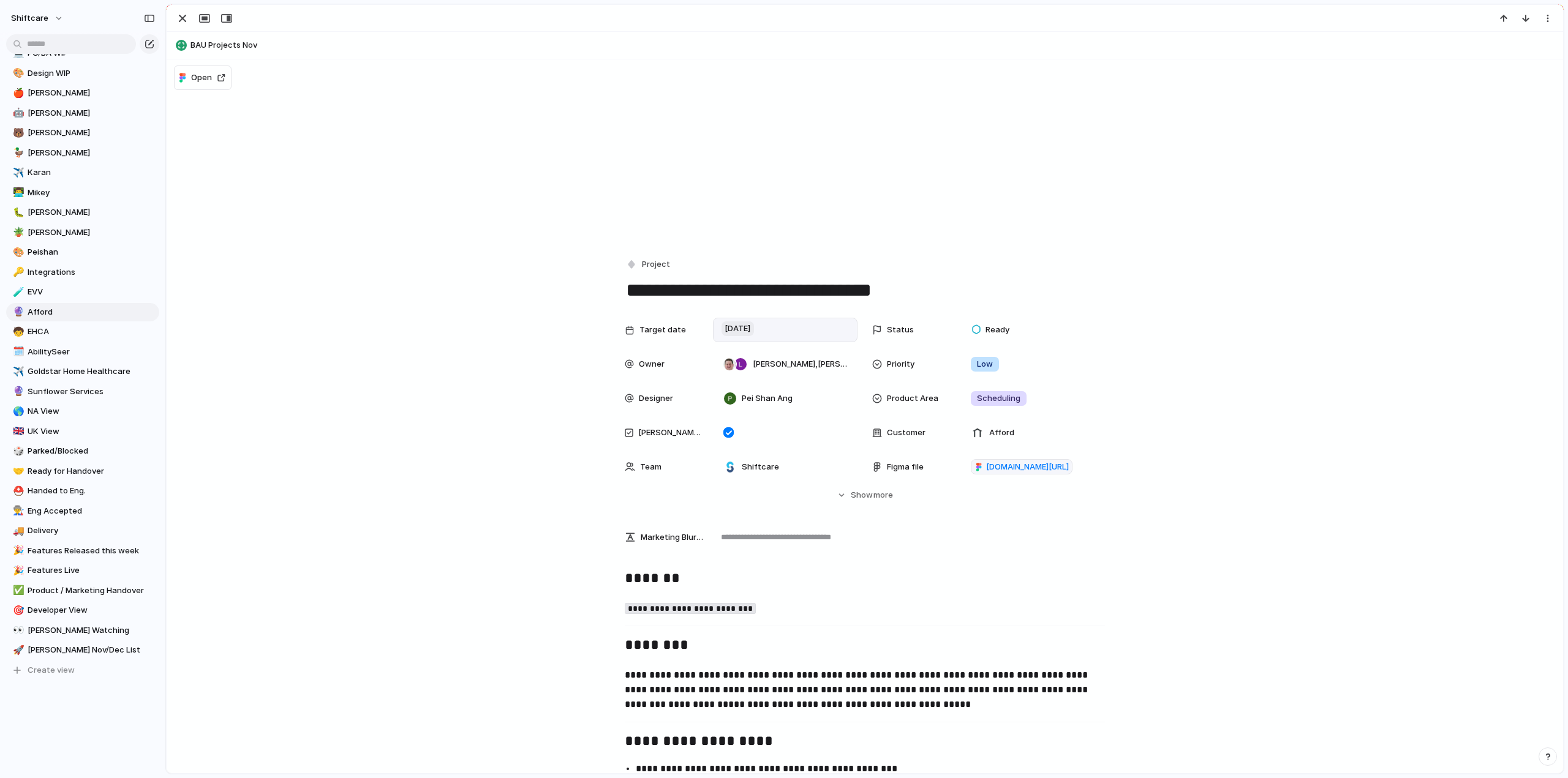
click at [754, 329] on span "[DATE]" at bounding box center [738, 329] width 33 height 15
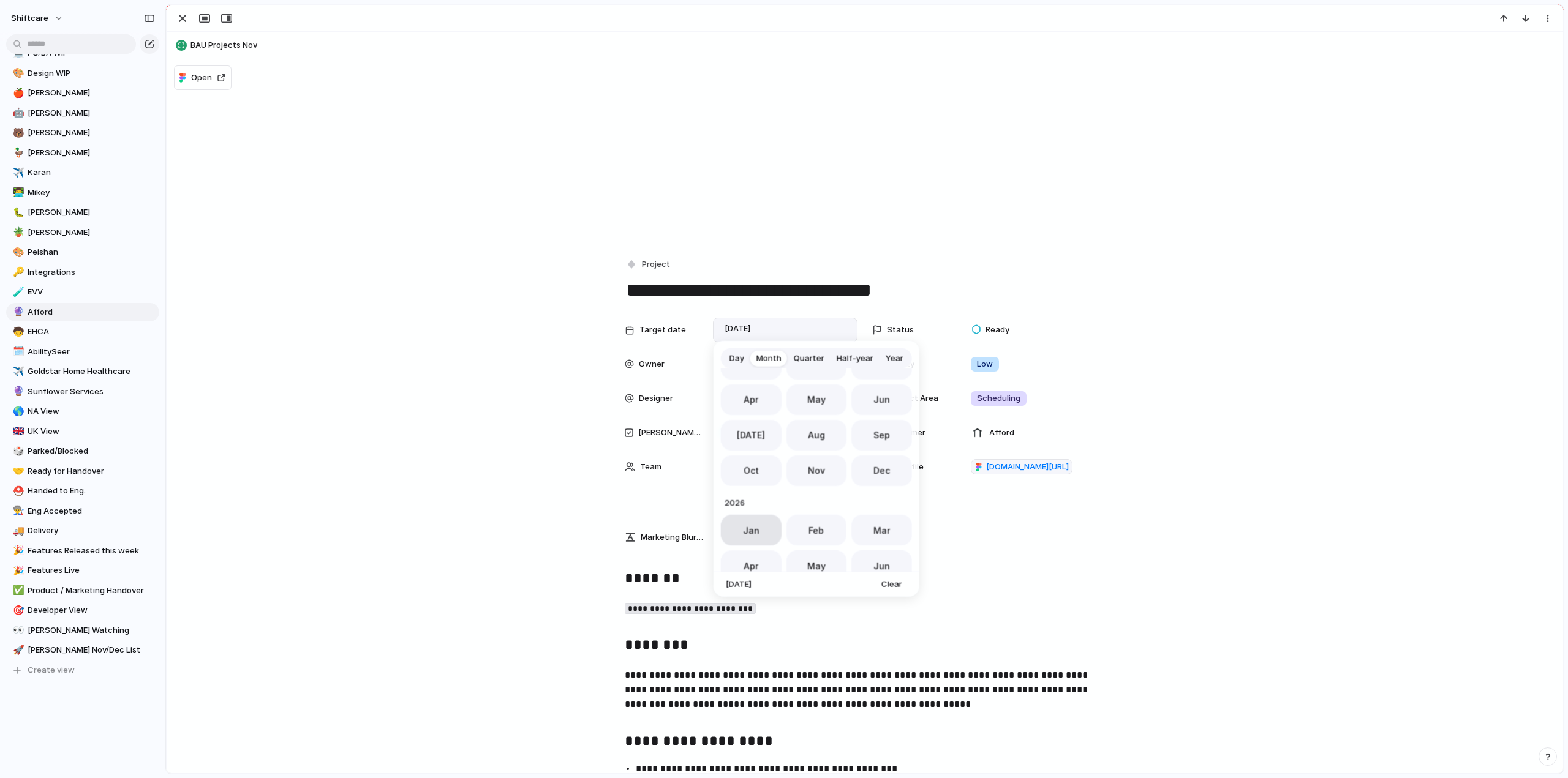
scroll to position [398, 0]
click at [748, 518] on span "Jan" at bounding box center [750, 513] width 16 height 13
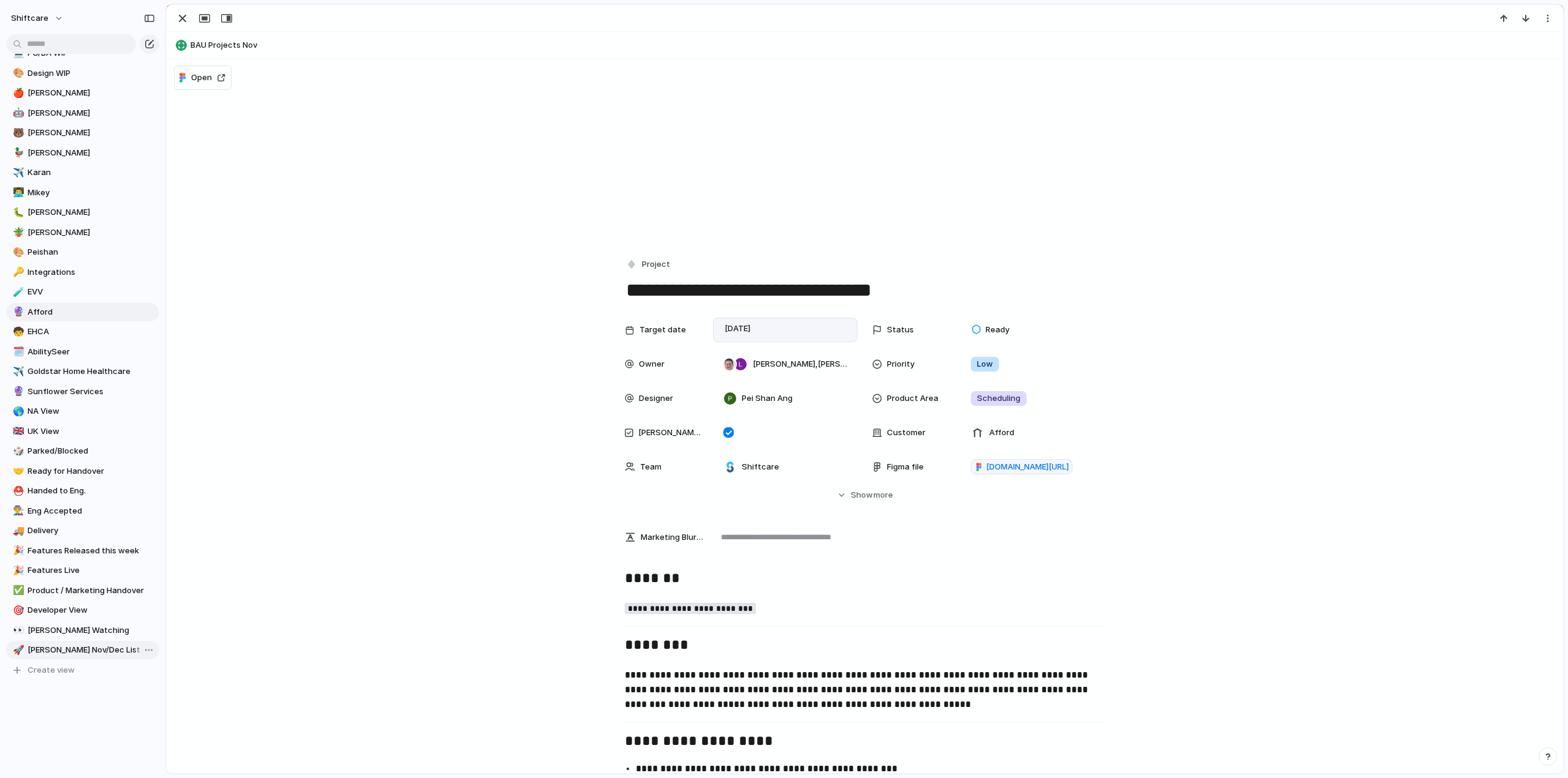
click at [45, 643] on link "🚀 [PERSON_NAME] Nov/Dec List" at bounding box center [82, 650] width 153 height 19
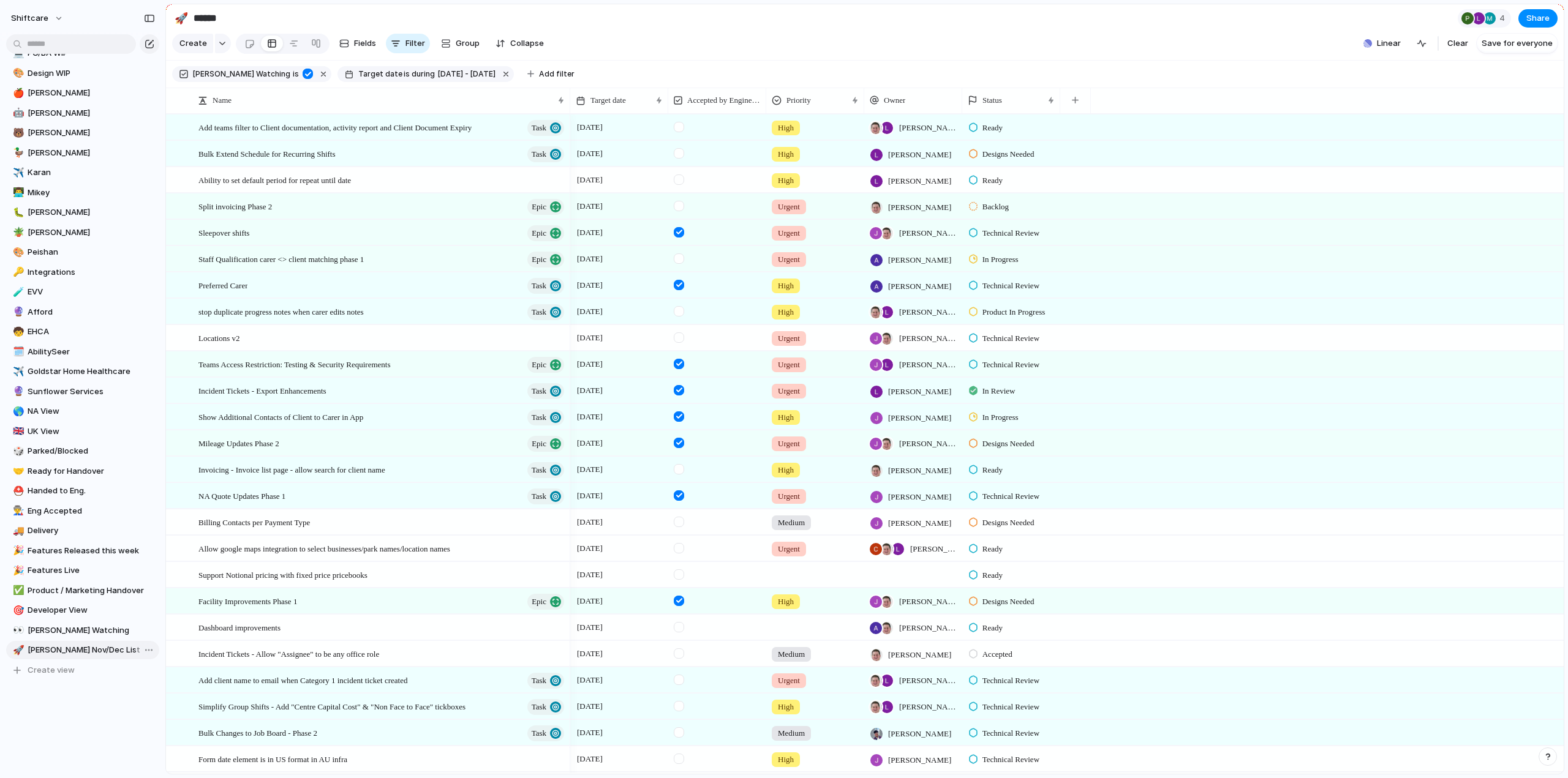
type input "**********"
drag, startPoint x: 1137, startPoint y: 110, endPoint x: 1070, endPoint y: 108, distance: 67.0
click at [1070, 108] on button "button" at bounding box center [1075, 100] width 25 height 22
type input "*******"
click at [1095, 159] on span "Customer" at bounding box center [1104, 163] width 39 height 13
